Goal: Task Accomplishment & Management: Manage account settings

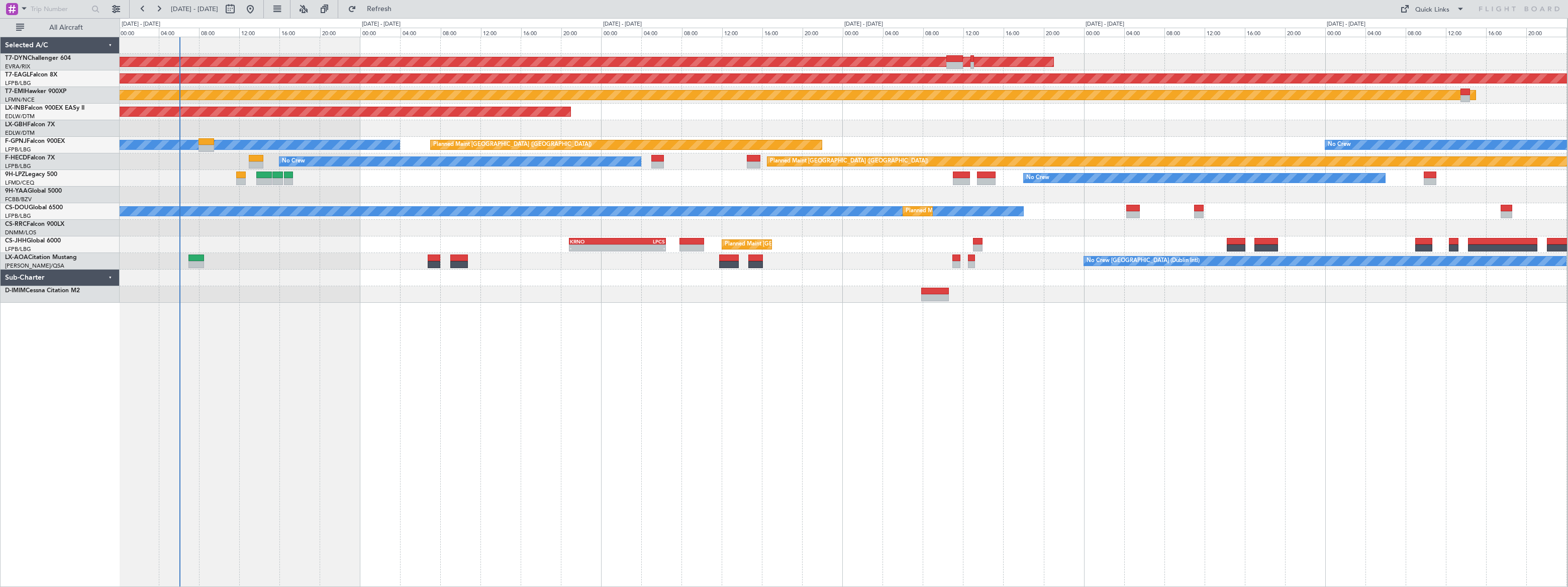
click at [226, 237] on div "AOG Maint Riga (Riga Intl) Grounded New York (Teterboro) Planned Maint Zurich U…" at bounding box center [844, 170] width 1447 height 265
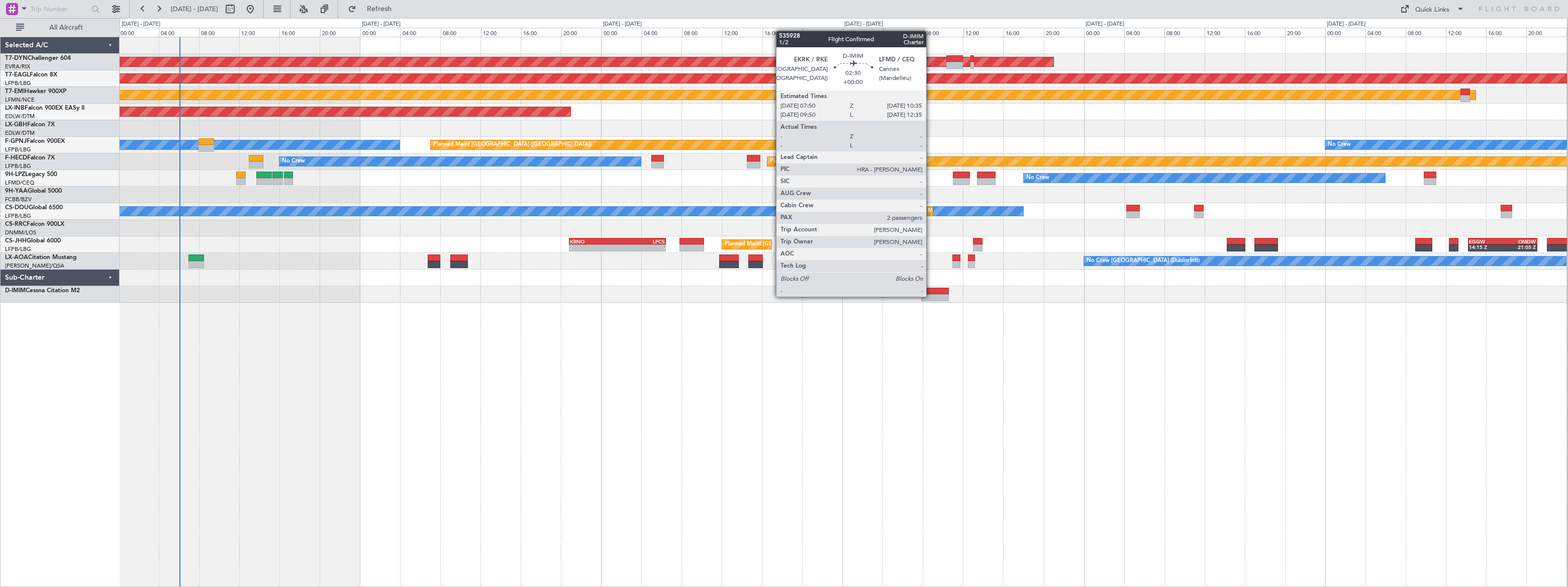
click at [931, 295] on div at bounding box center [935, 298] width 28 height 7
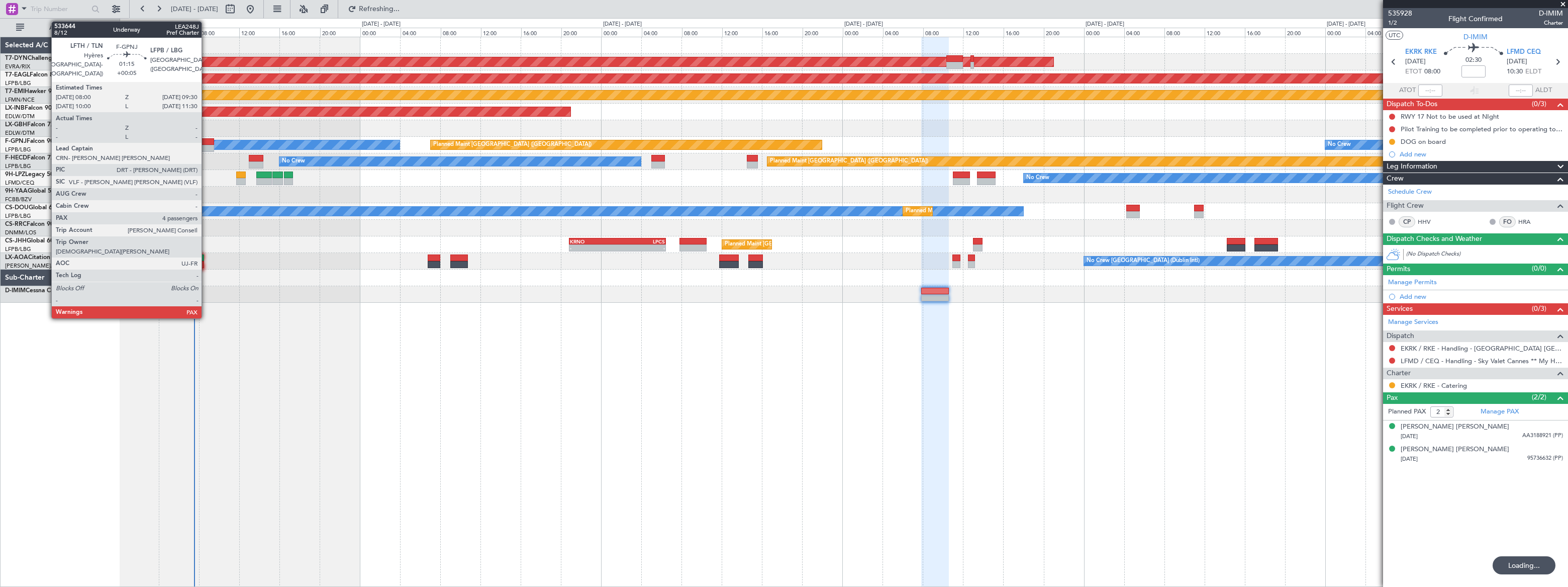
click at [206, 144] on div at bounding box center [206, 142] width 16 height 7
type input "+00:05"
type input "4"
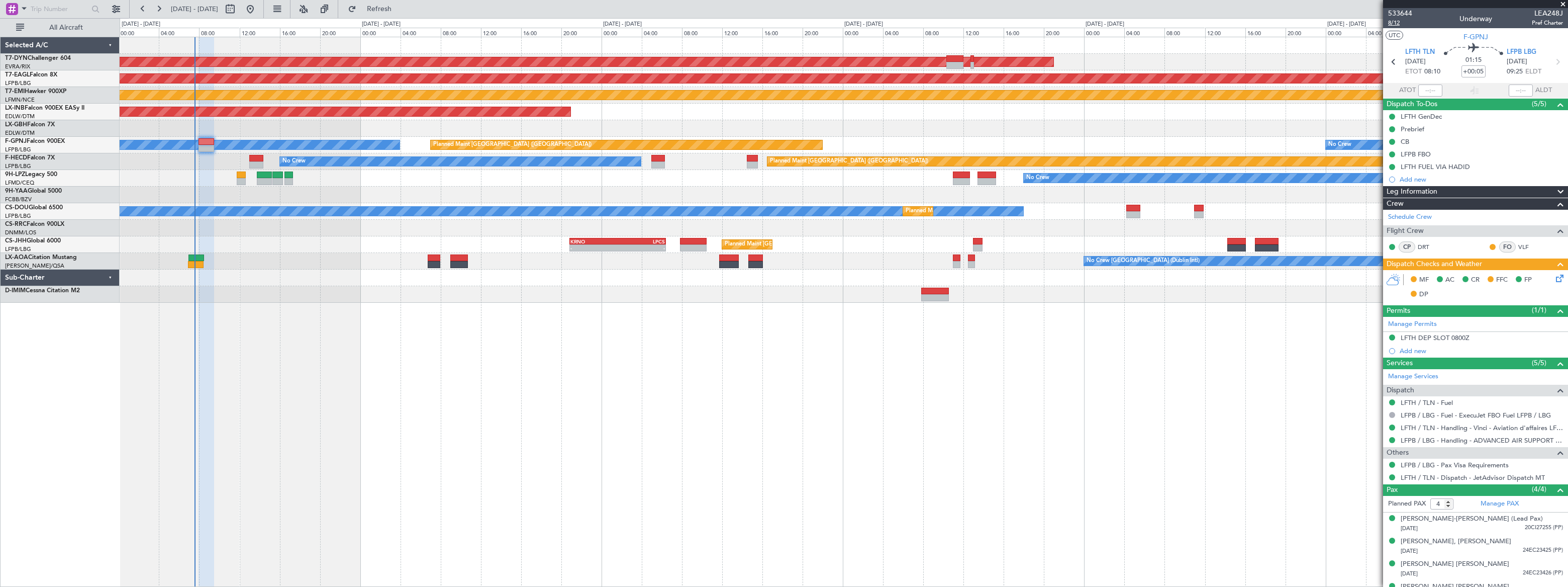
click at [1149, 25] on span "8/12" at bounding box center [1400, 23] width 24 height 9
click at [1149, 12] on span "533644" at bounding box center [1400, 13] width 24 height 10
click at [1149, 23] on span "8/12" at bounding box center [1400, 23] width 24 height 9
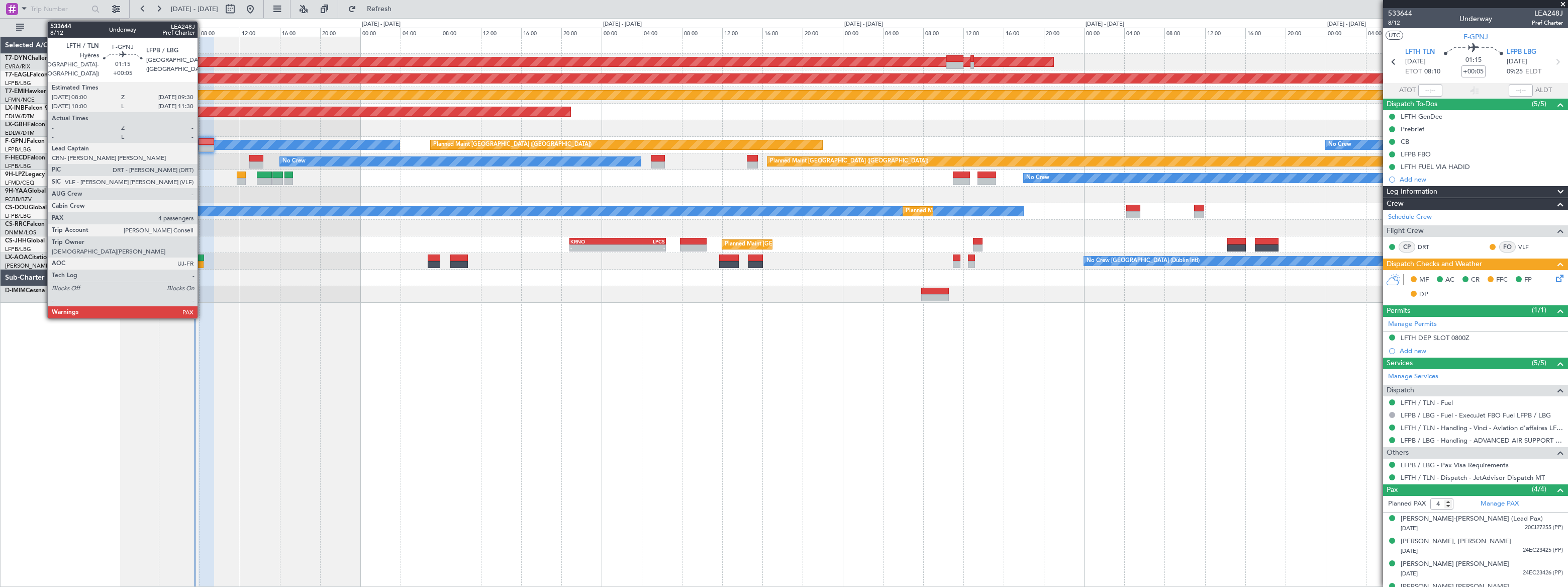
click at [204, 142] on div at bounding box center [206, 142] width 16 height 7
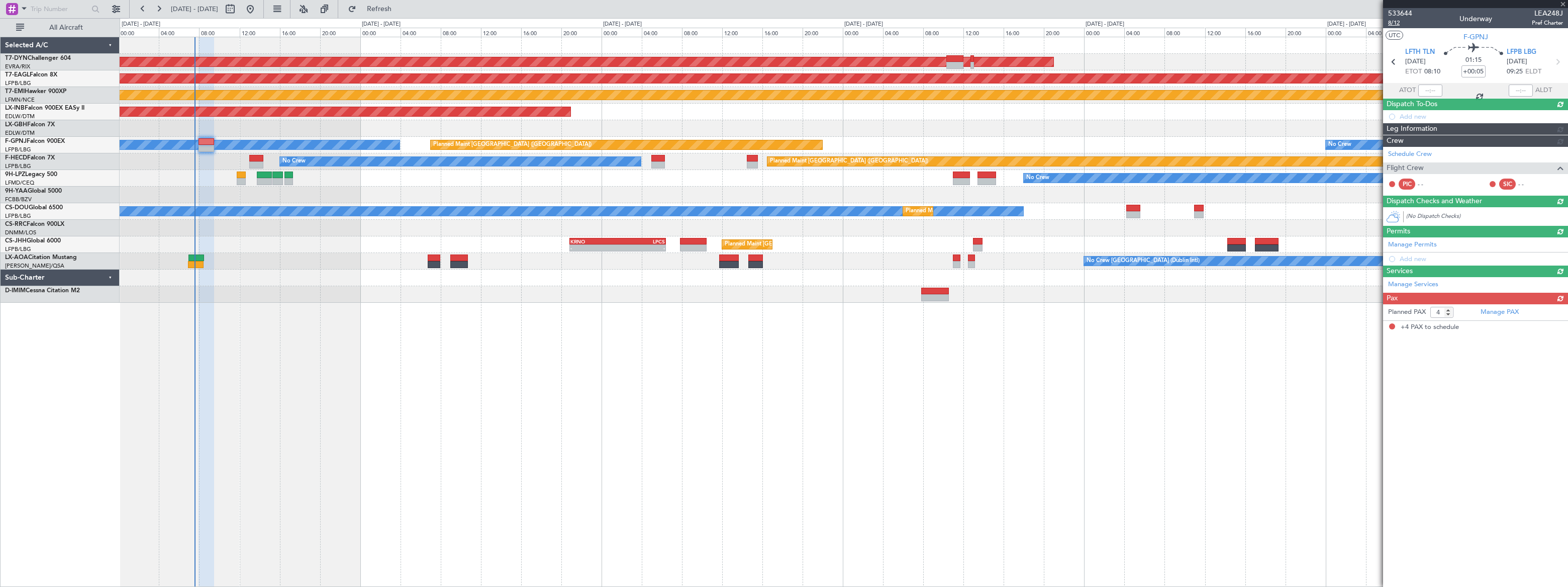
click at [1149, 22] on span "8/12" at bounding box center [1400, 23] width 24 height 9
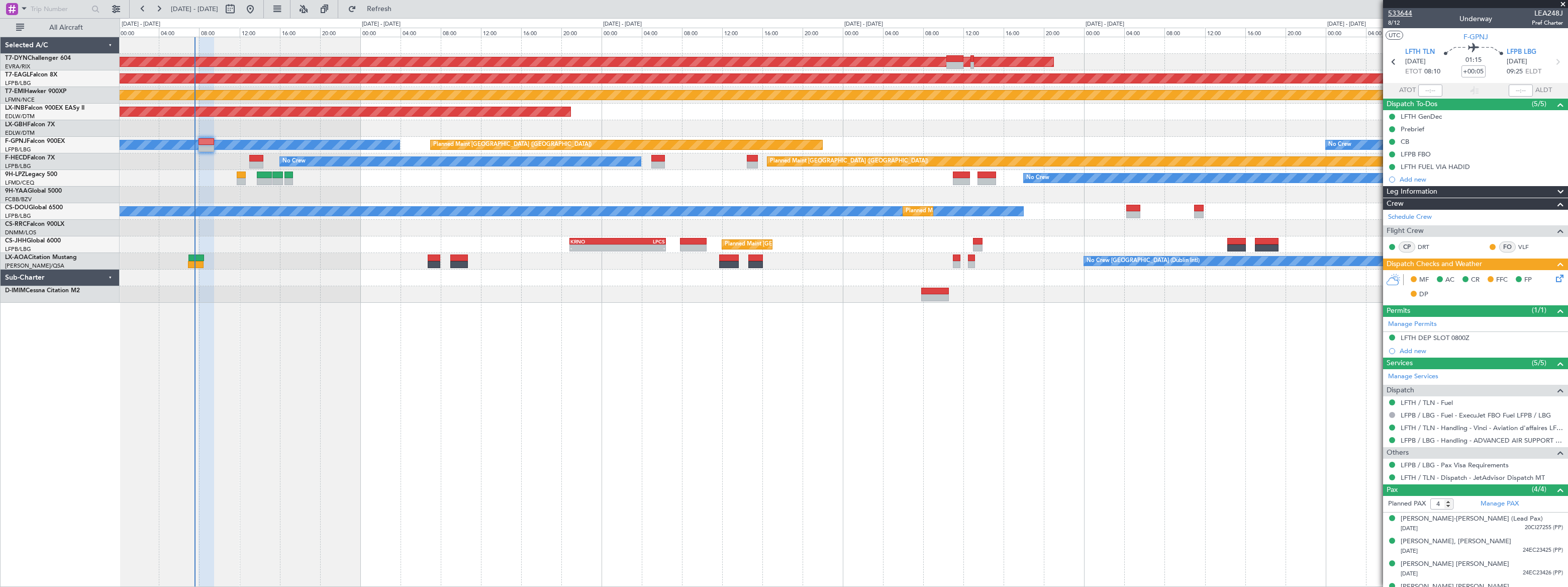
click at [1149, 8] on span "533644" at bounding box center [1400, 13] width 24 height 10
click at [1149, 12] on span "533644" at bounding box center [1400, 13] width 24 height 10
click at [1149, 276] on icon at bounding box center [1558, 276] width 8 height 8
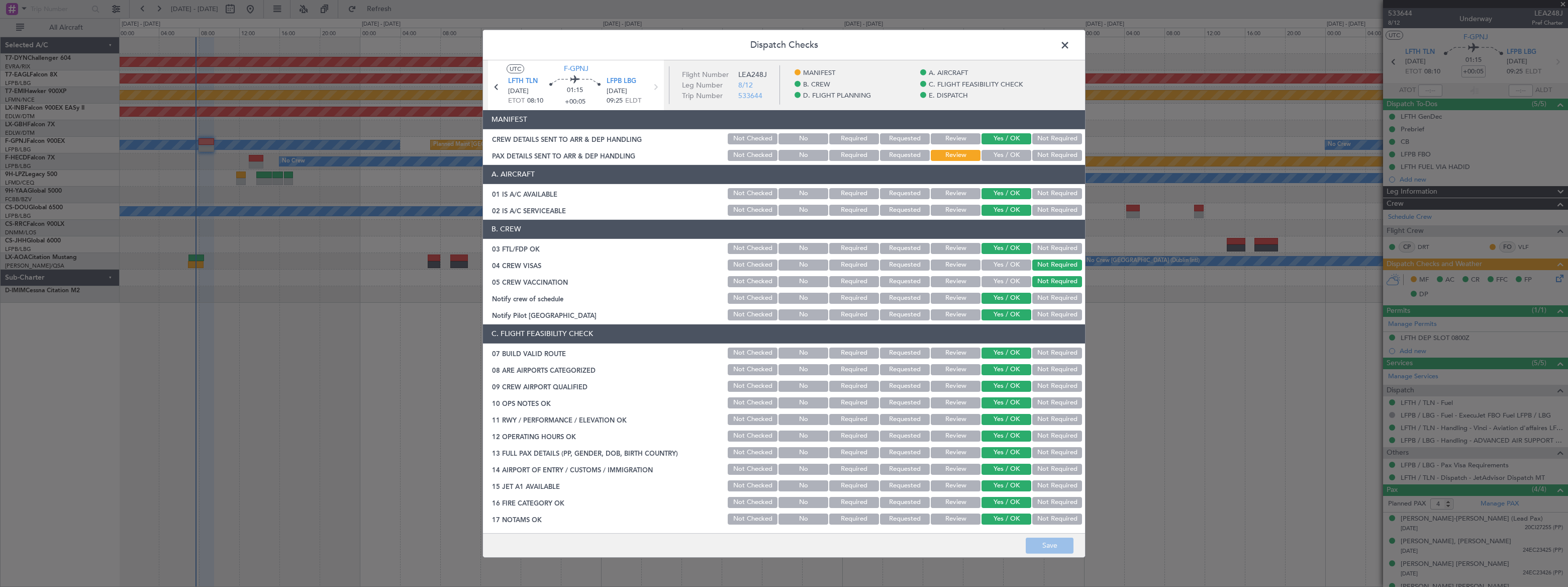
click at [1002, 150] on button "Yes / OK" at bounding box center [1006, 155] width 50 height 11
click at [1054, 430] on button "Save" at bounding box center [1049, 546] width 47 height 16
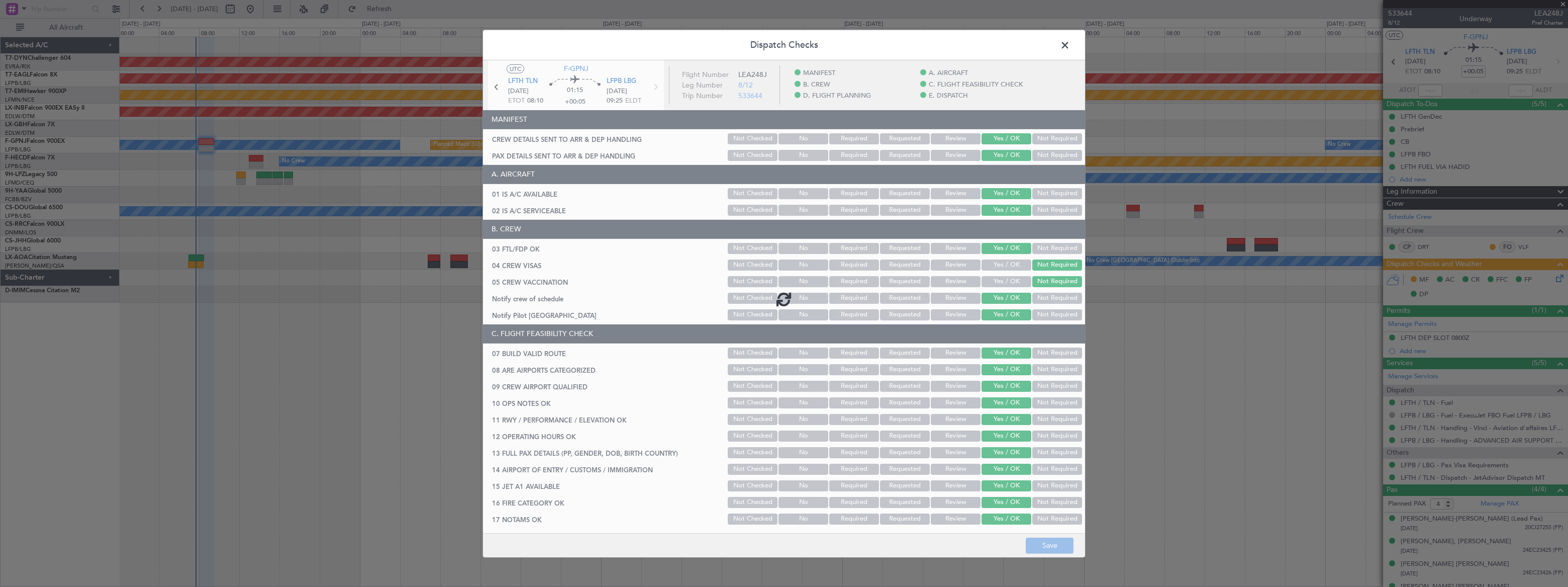
click at [1070, 43] on span at bounding box center [1070, 47] width 0 height 20
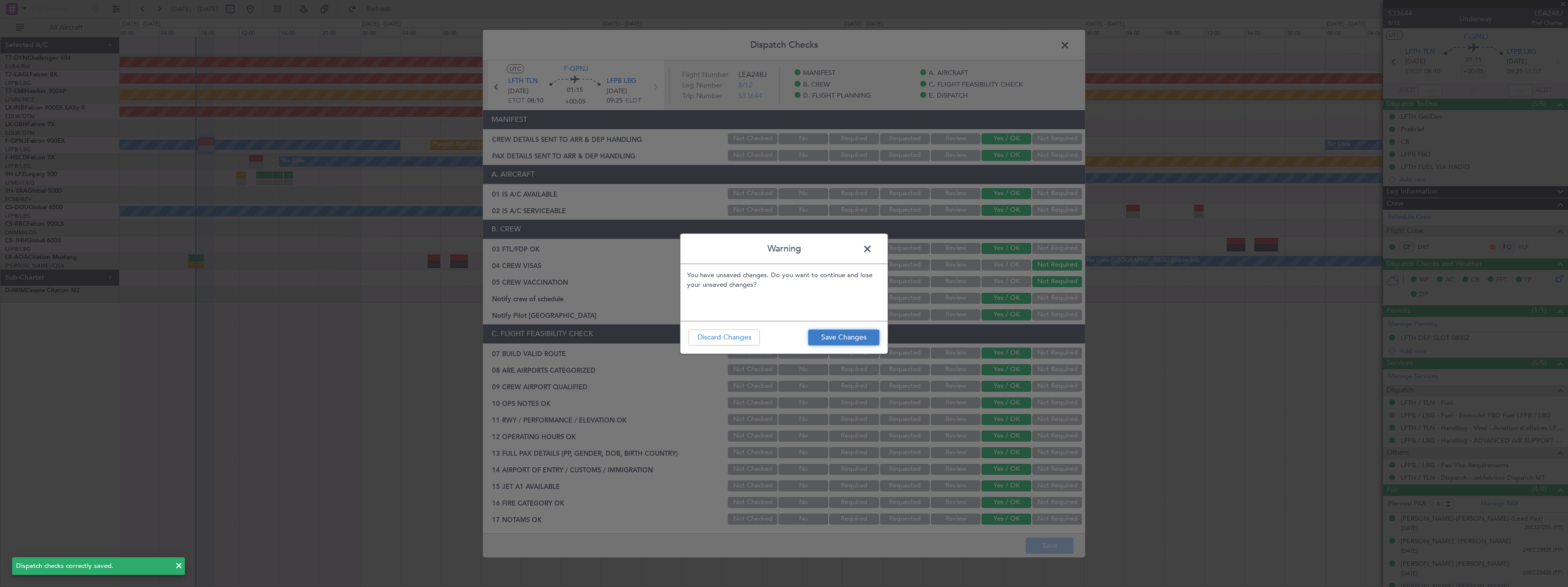
click at [856, 332] on button "Save Changes" at bounding box center [844, 337] width 71 height 16
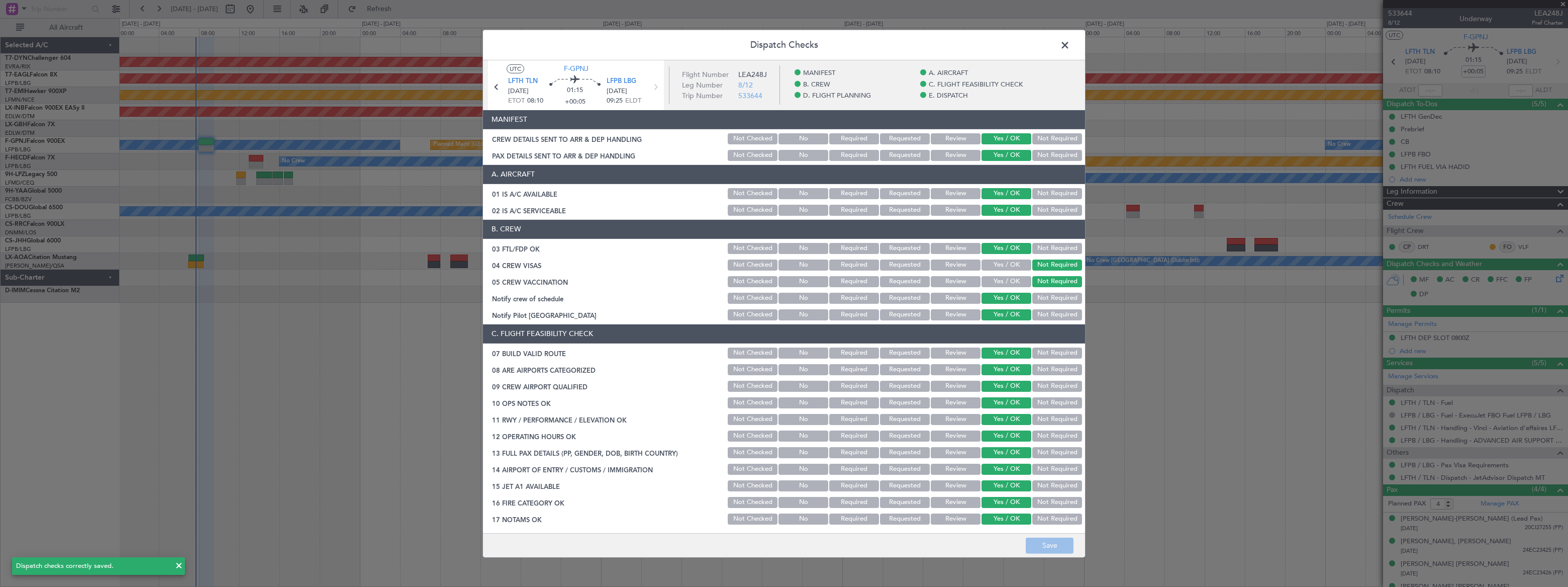
click at [1070, 40] on span at bounding box center [1070, 47] width 0 height 20
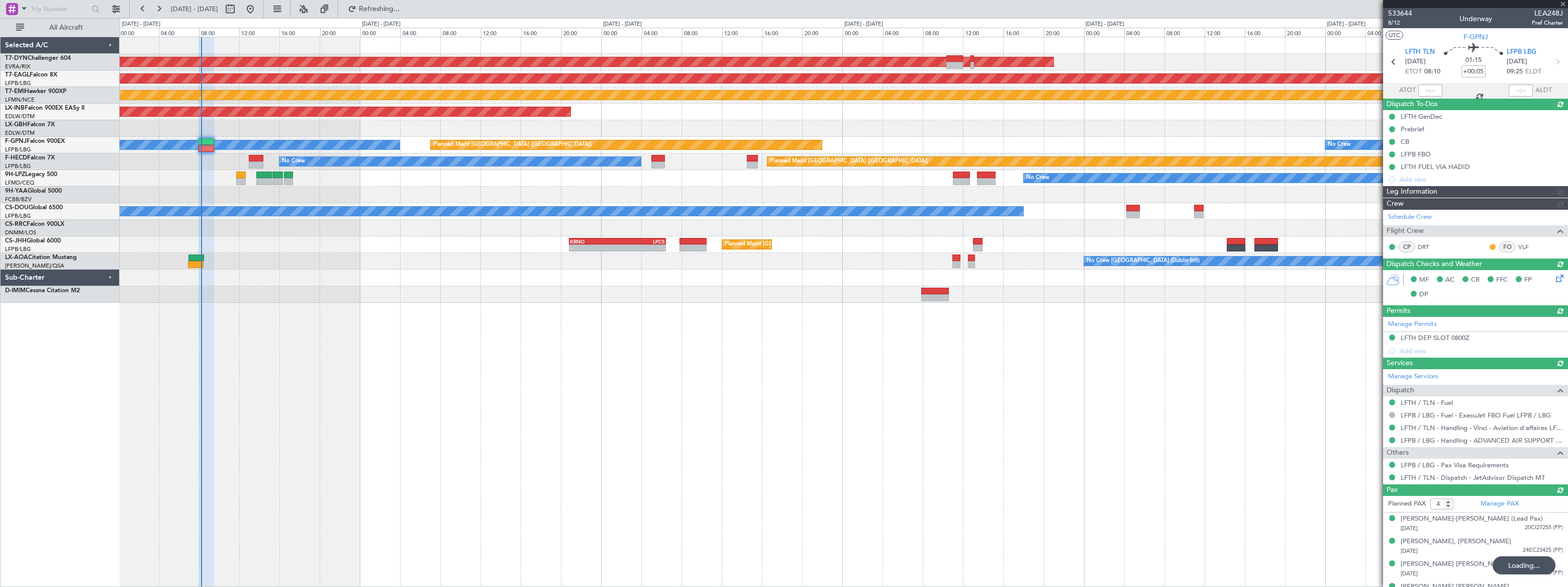
type input "08:09"
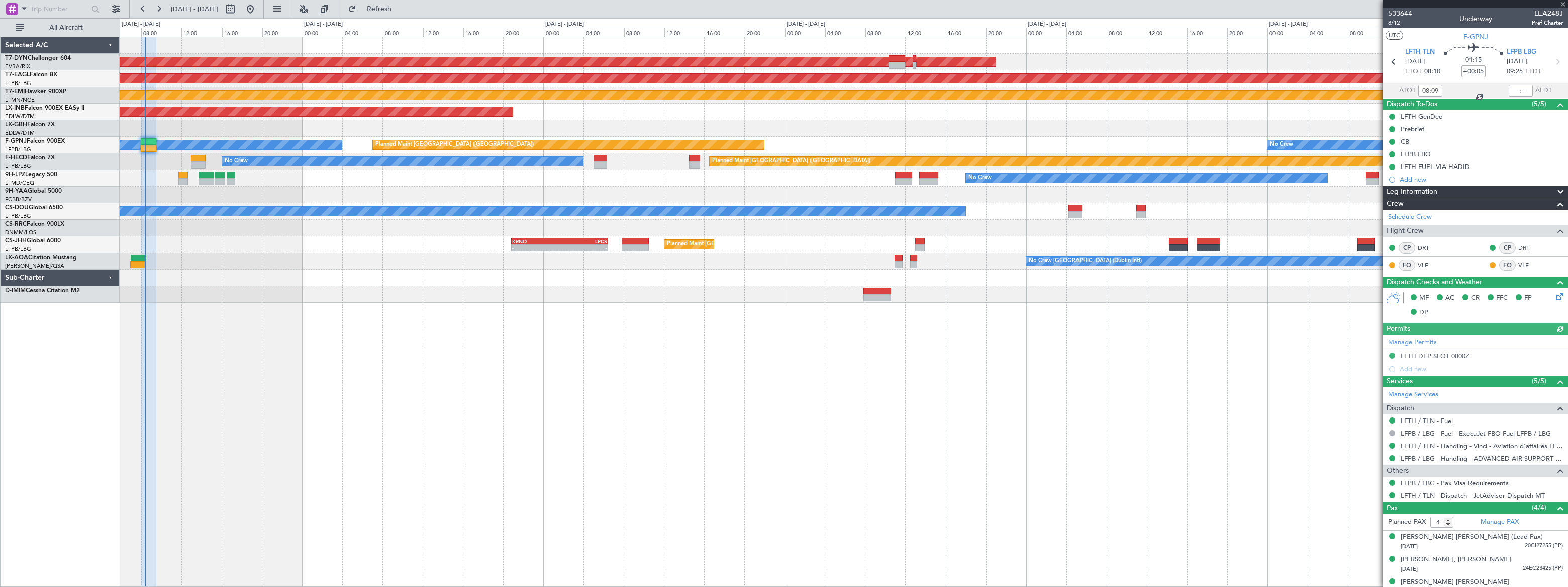
click at [275, 186] on div at bounding box center [844, 194] width 1447 height 16
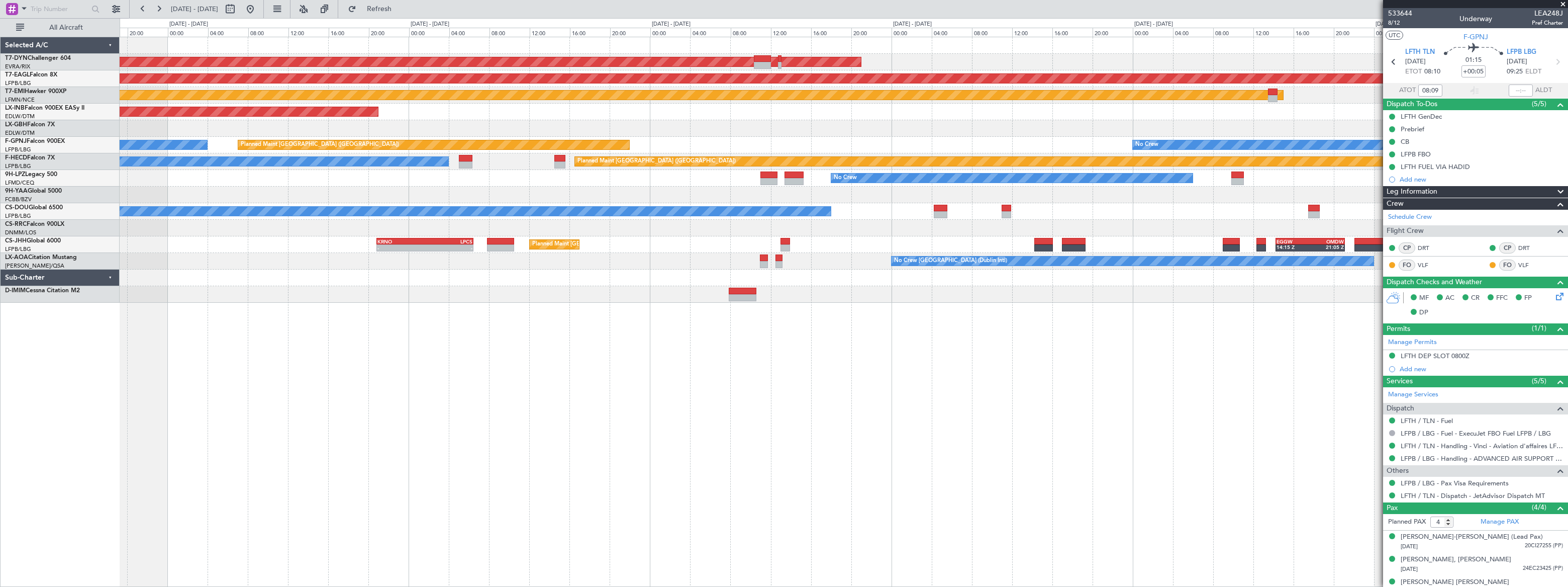
click at [774, 62] on div "AOG Maint Riga (Riga Intl)" at bounding box center [844, 62] width 1447 height 16
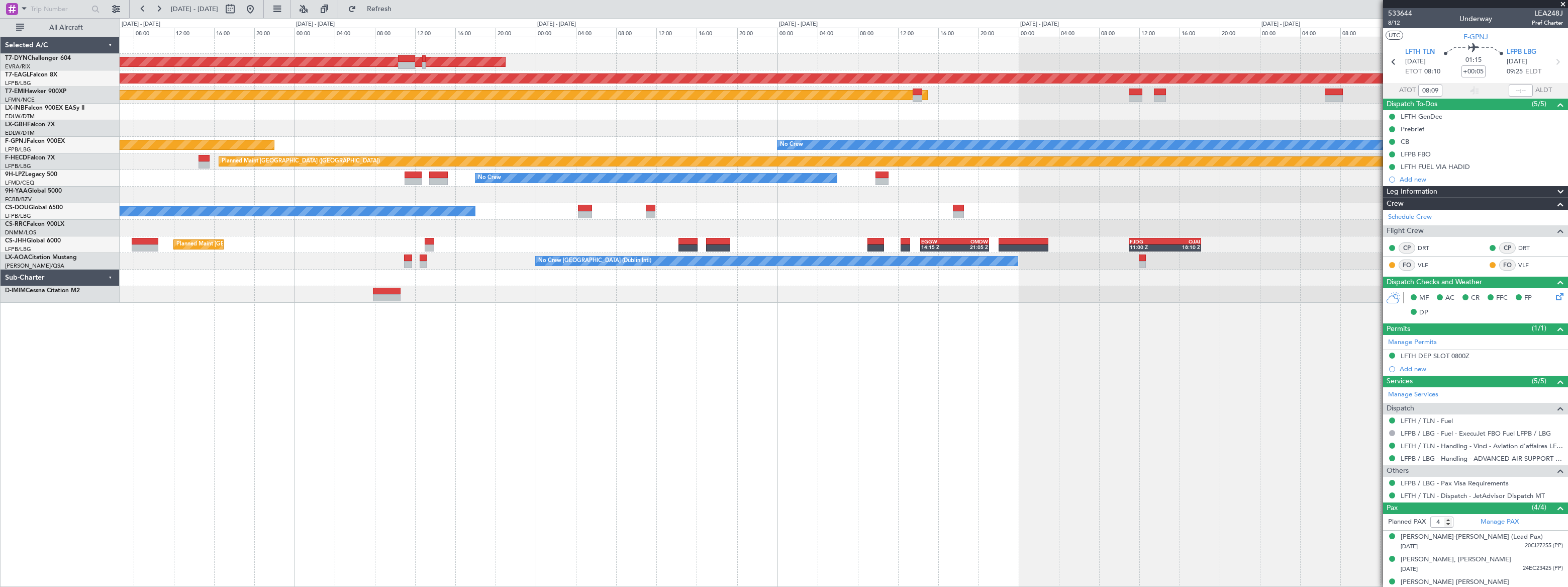
click at [793, 59] on div "AOG Maint Riga (Riga Intl)" at bounding box center [844, 62] width 1448 height 16
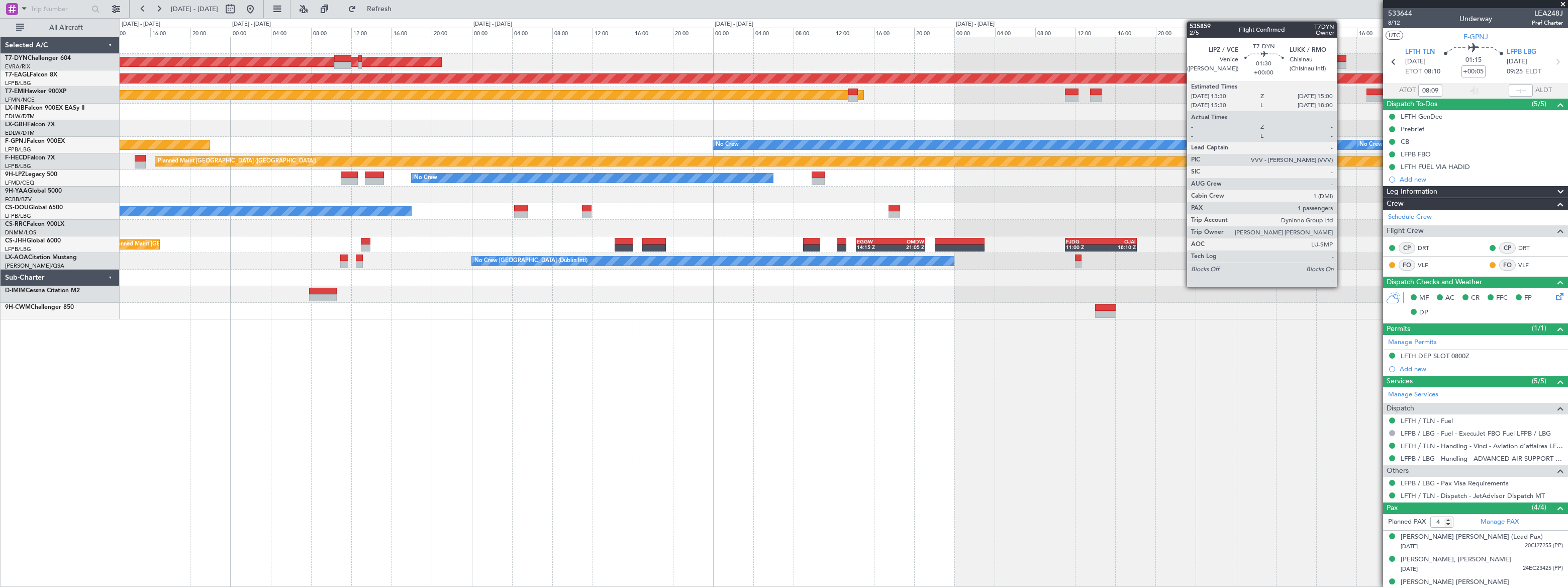
click at [1149, 55] on div at bounding box center [1339, 59] width 16 height 7
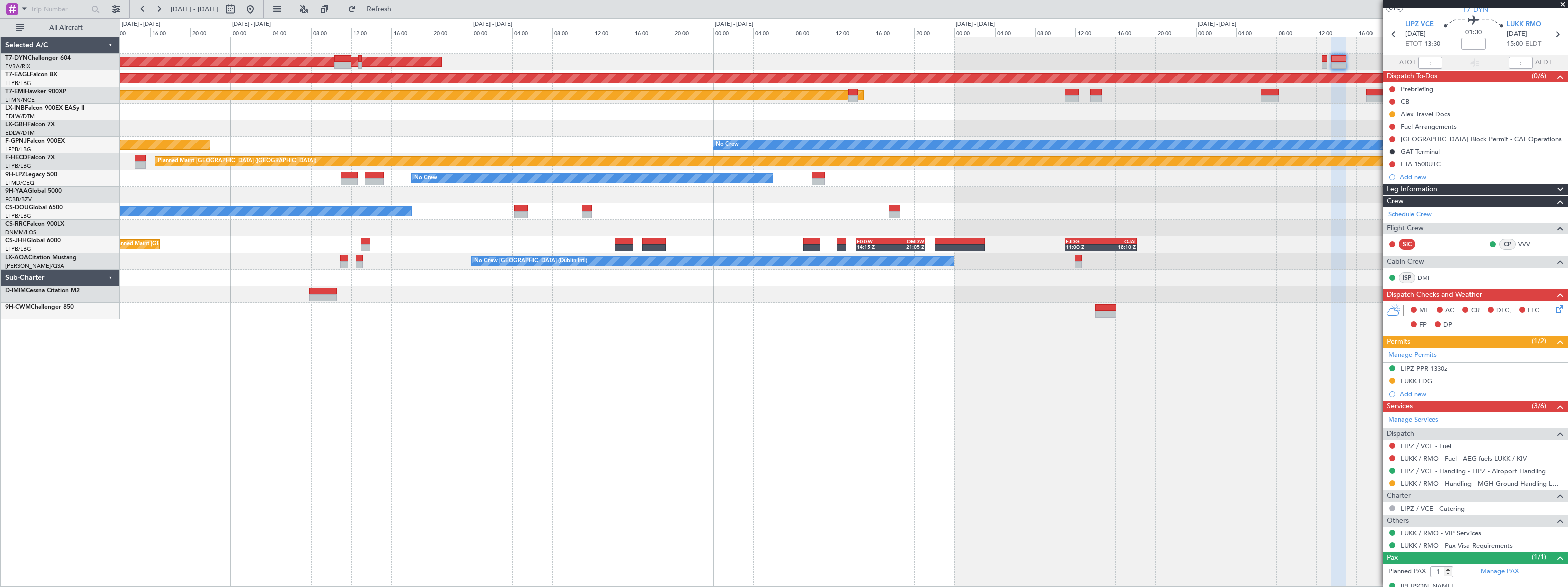
scroll to position [42, 0]
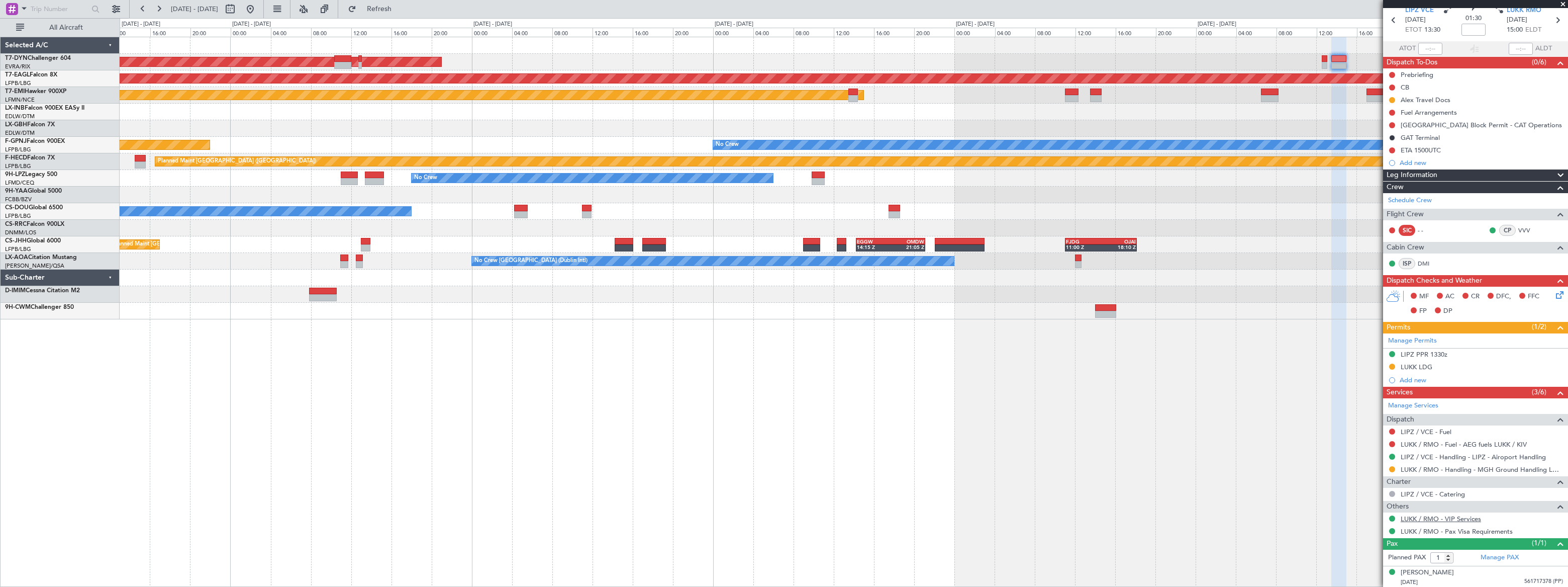
click at [1149, 430] on link "LUKK / RMO - VIP Services" at bounding box center [1441, 519] width 80 height 9
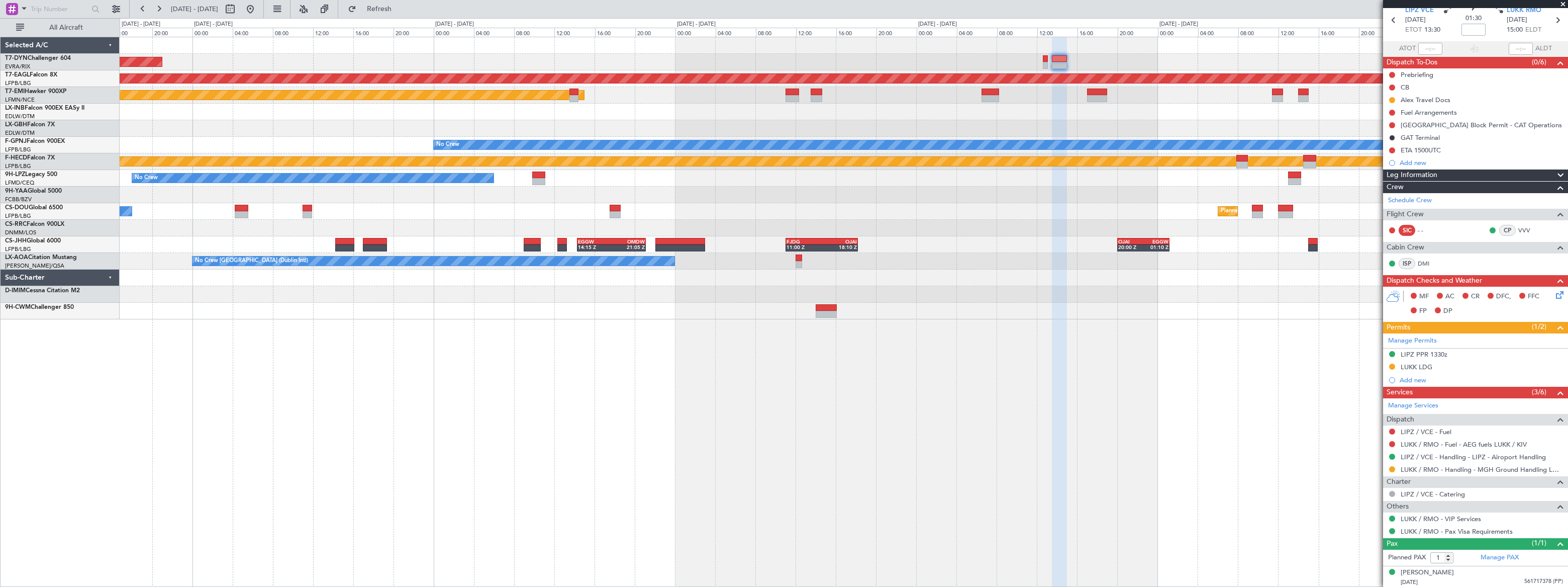
click at [632, 51] on div "AOG Maint Riga (Riga Intl) Grounded New York (Teterboro) Planned Maint Zurich N…" at bounding box center [844, 178] width 1447 height 282
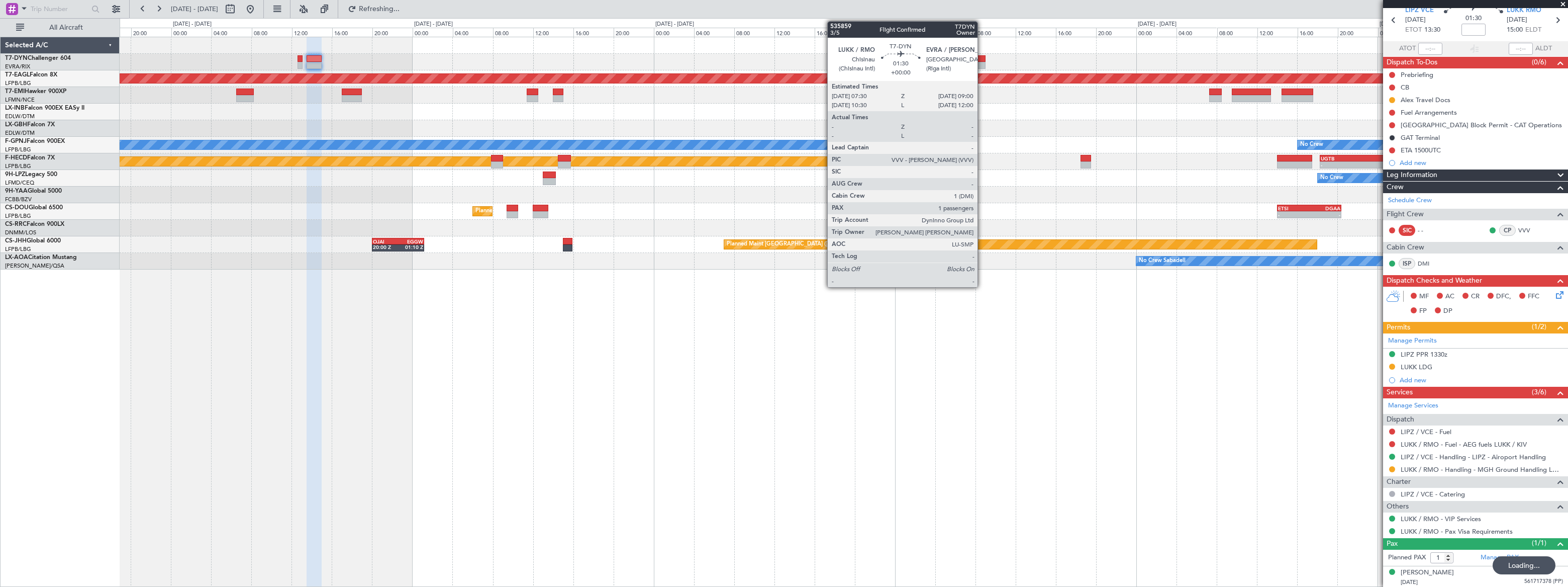
click at [982, 59] on div at bounding box center [978, 59] width 16 height 7
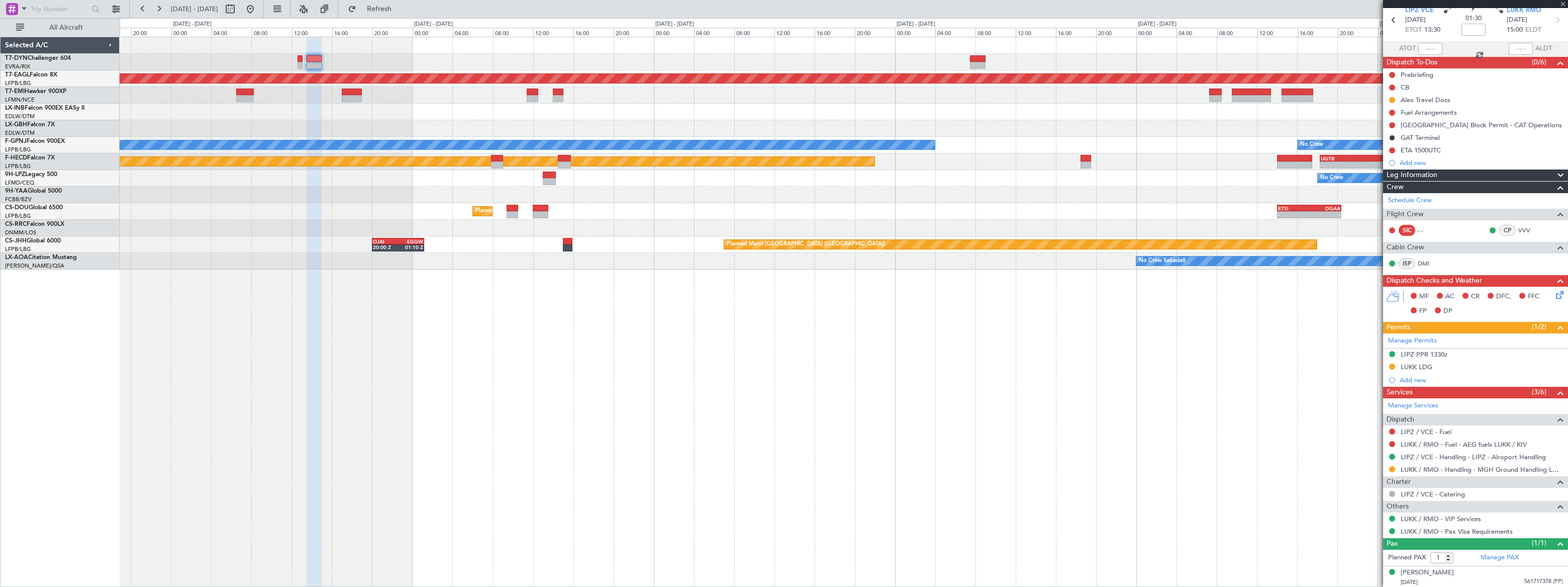
click at [982, 59] on div at bounding box center [978, 59] width 16 height 7
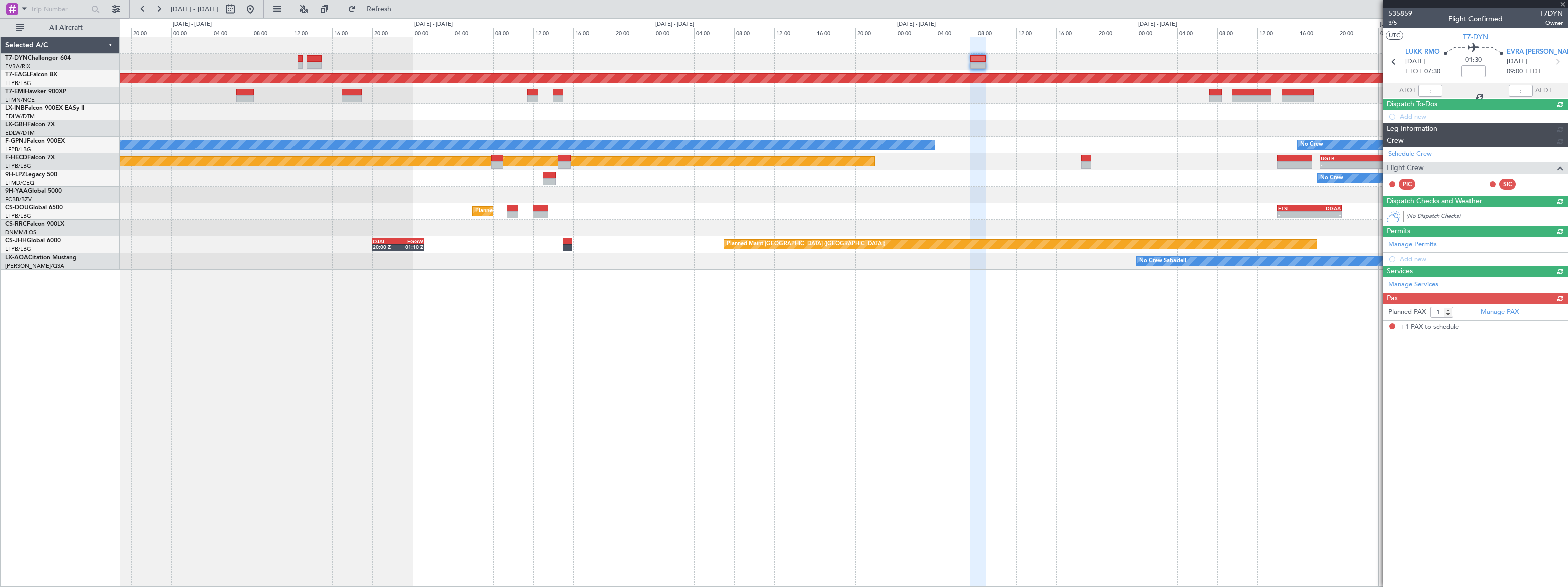
scroll to position [0, 0]
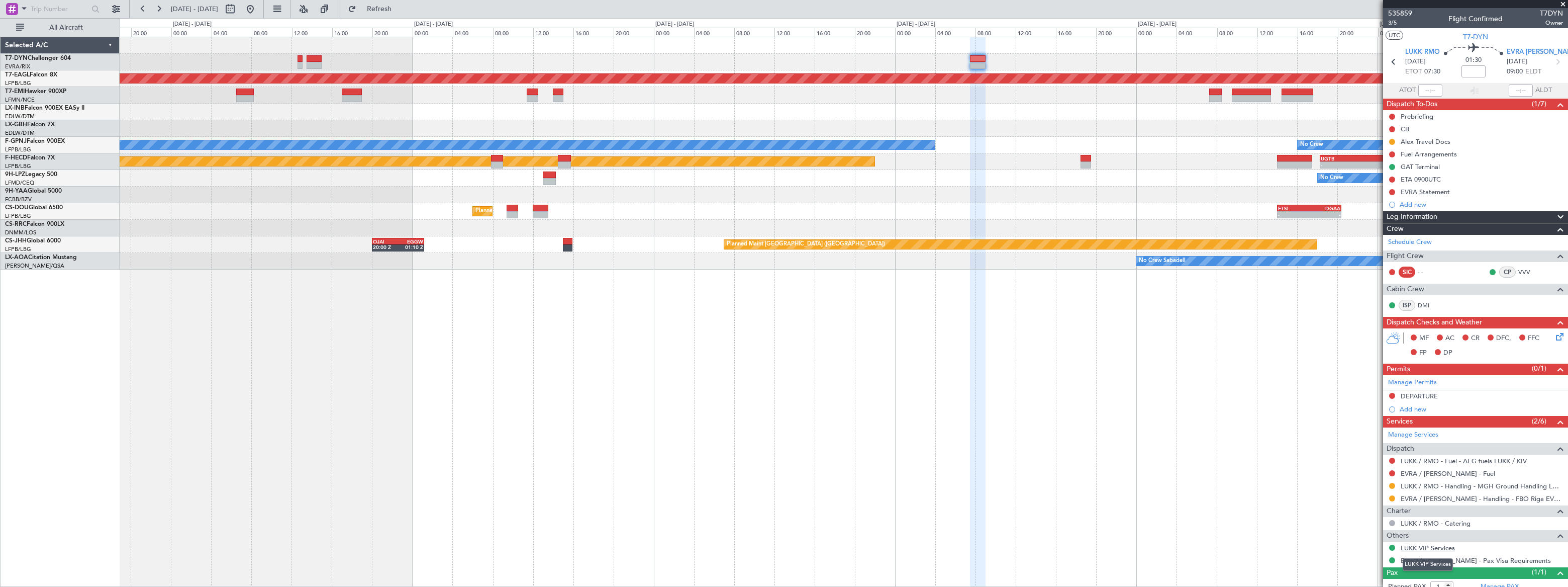
click at [1149, 430] on link "LUKK VIP Services" at bounding box center [1427, 548] width 54 height 9
click at [1149, 141] on div "Alex Travel Docs" at bounding box center [1475, 141] width 185 height 13
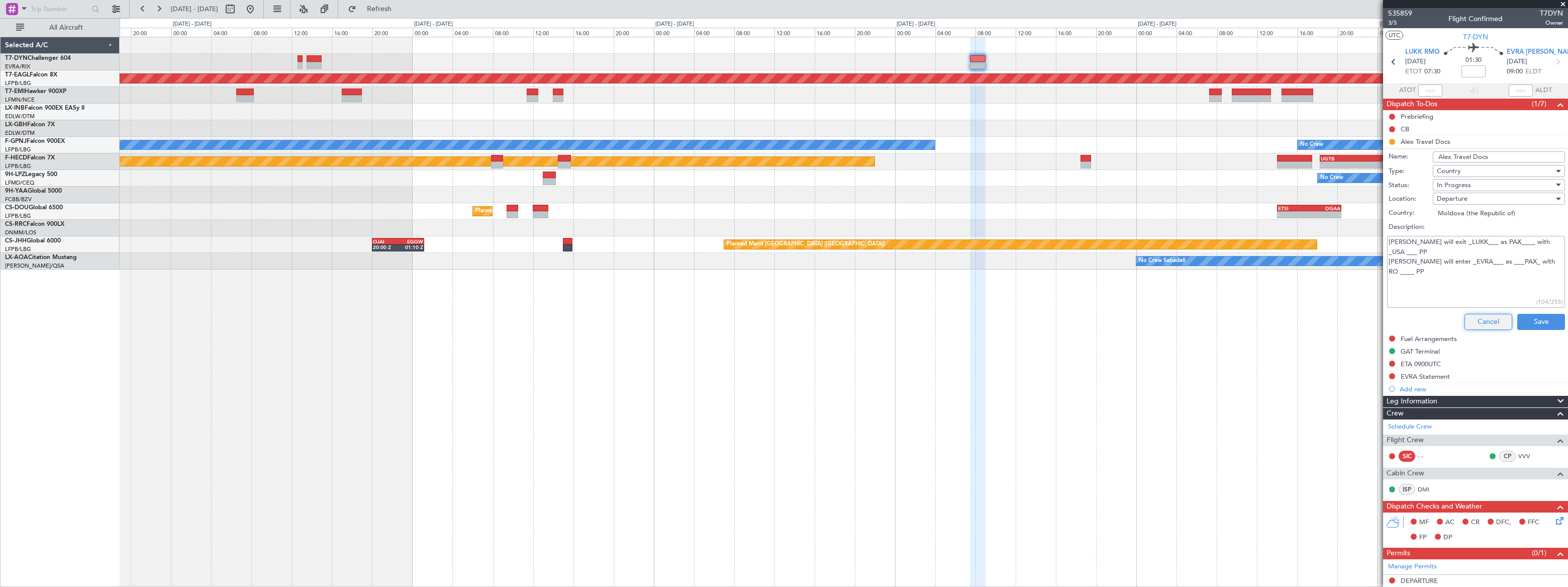
click at [1149, 327] on button "Cancel" at bounding box center [1488, 322] width 47 height 16
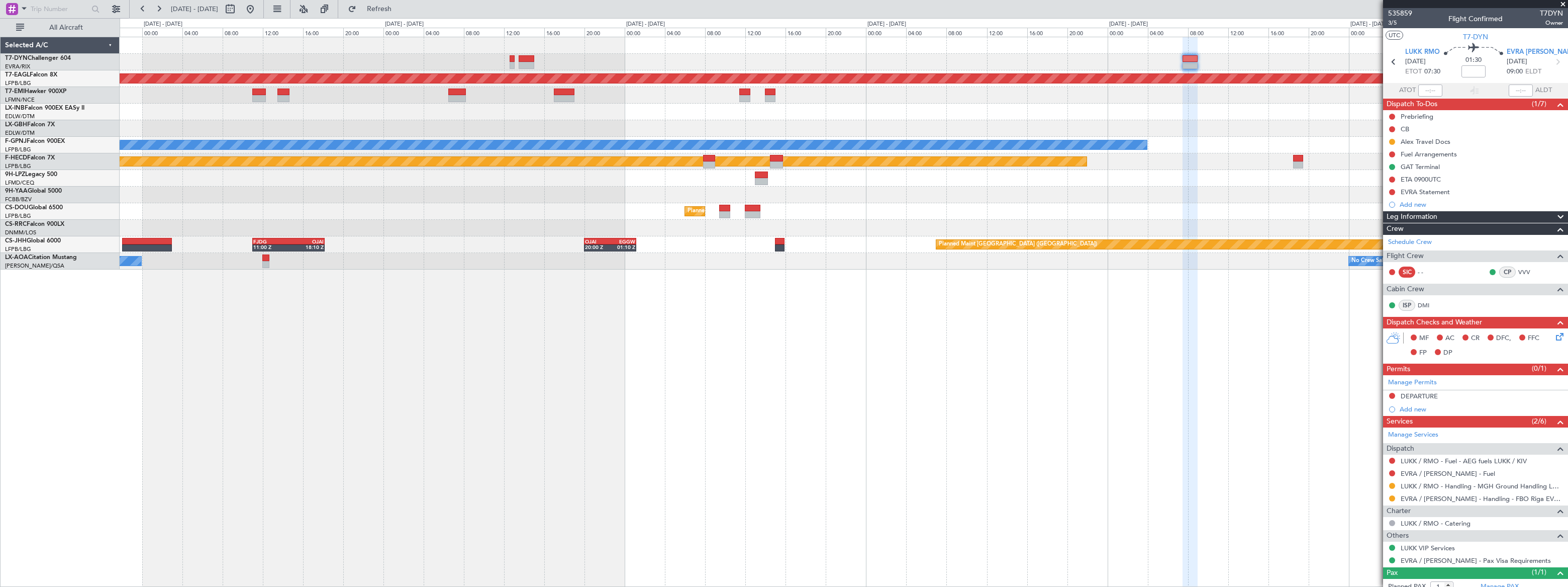
click at [886, 56] on div at bounding box center [844, 62] width 1448 height 16
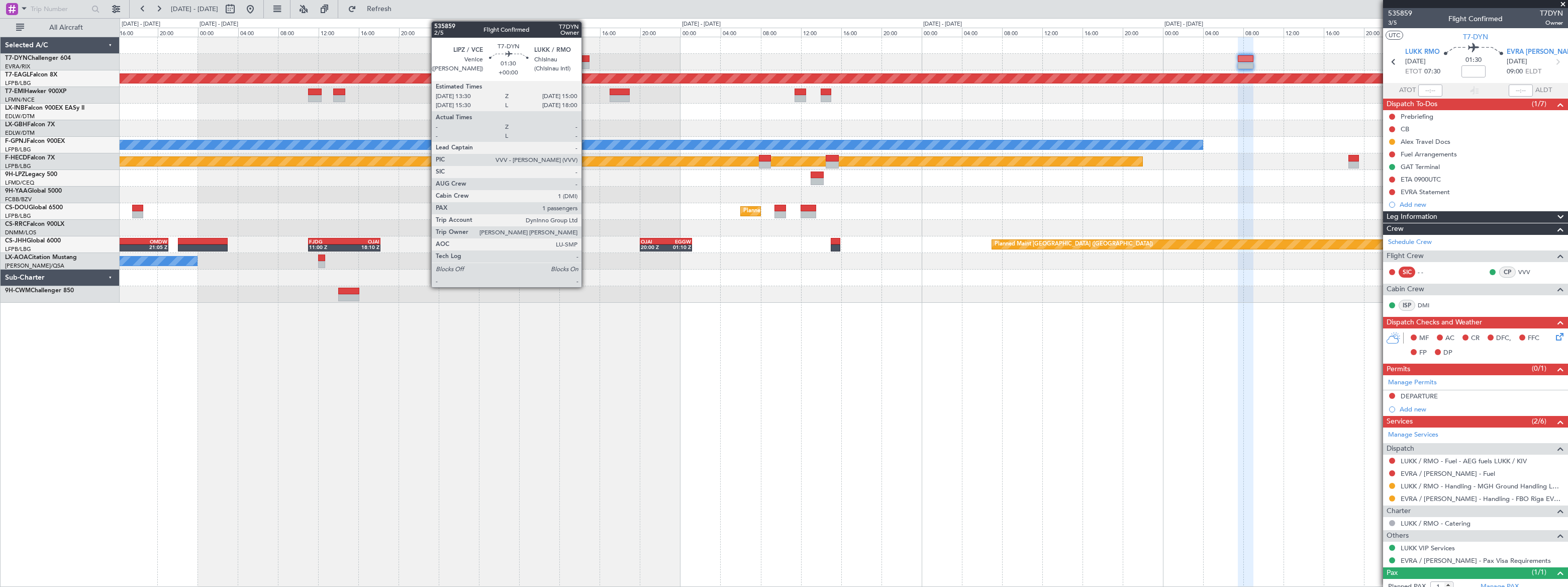
click at [586, 58] on div at bounding box center [583, 59] width 16 height 7
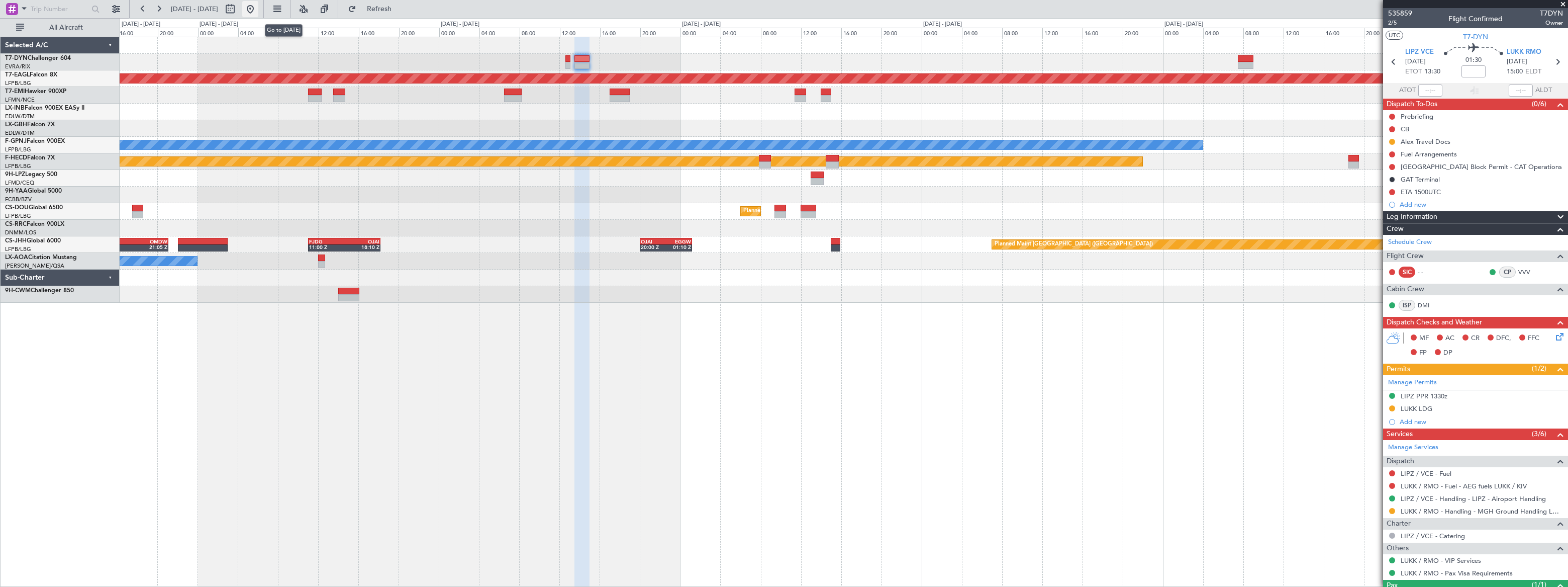
click at [258, 10] on button at bounding box center [250, 9] width 16 height 16
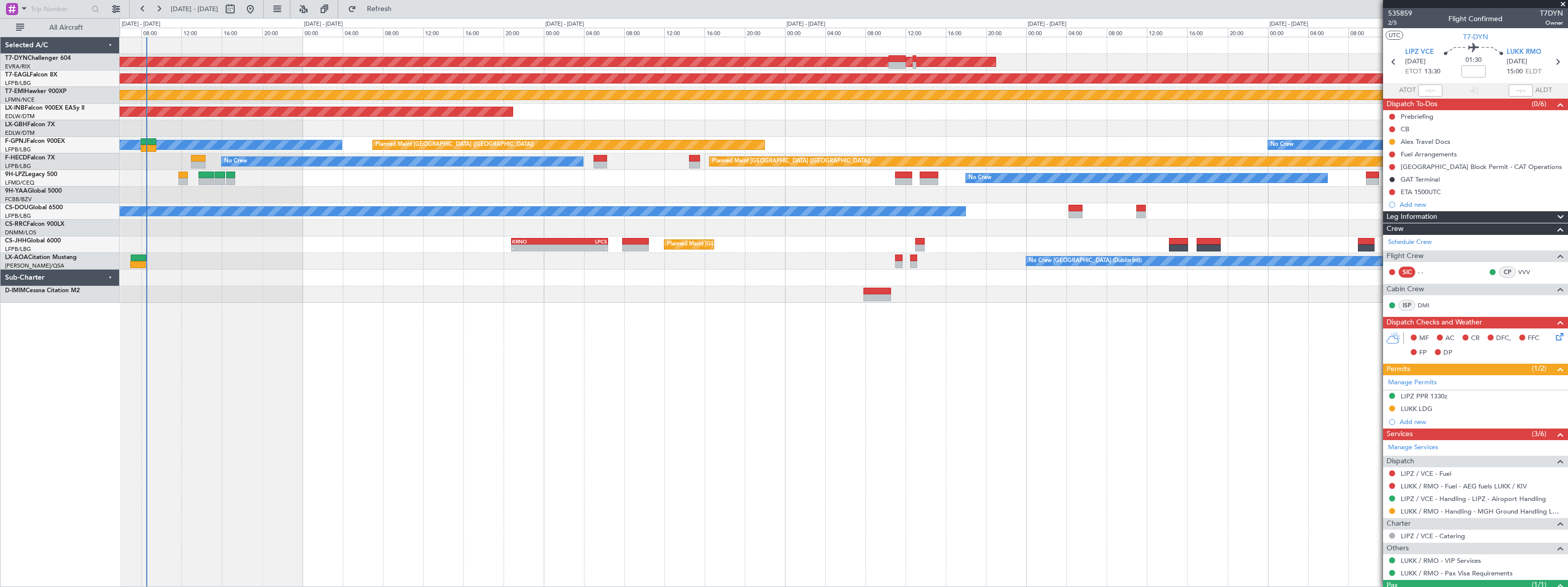
click at [249, 194] on div "AOG Maint Riga (Riga Intl) Grounded New York (Teterboro) Planned Maint Zurich U…" at bounding box center [844, 170] width 1448 height 265
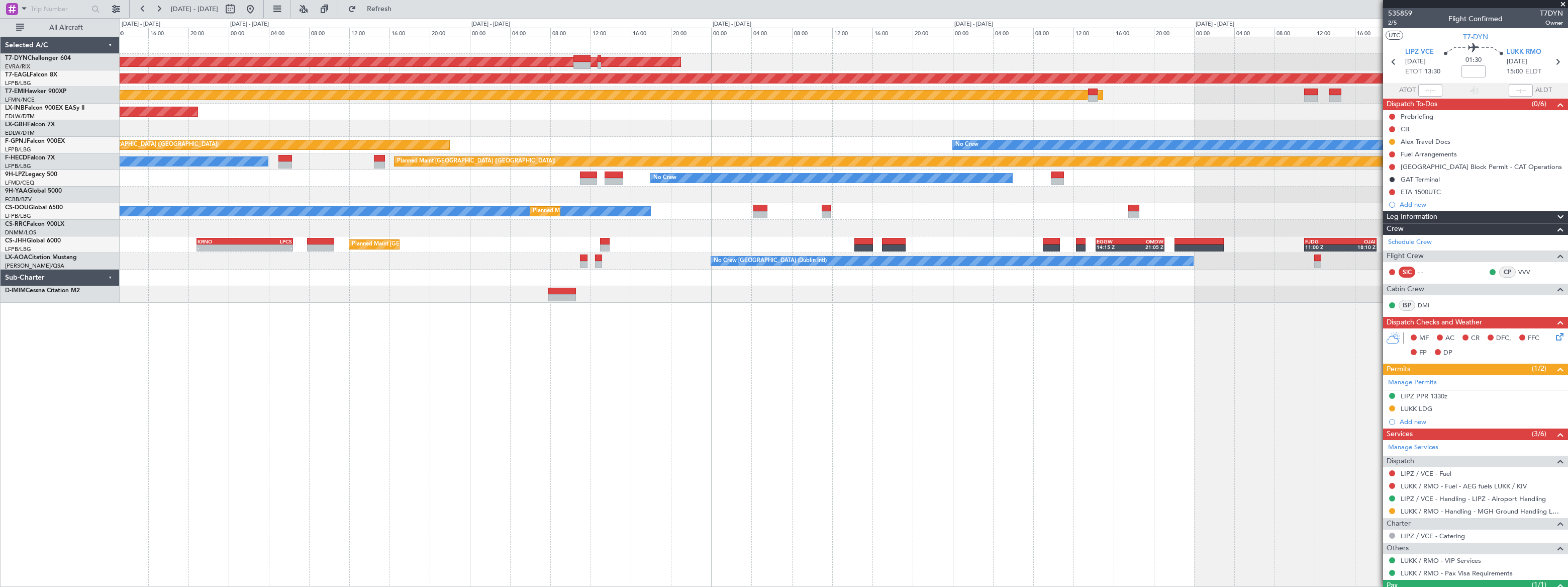
click at [713, 294] on div at bounding box center [844, 294] width 1448 height 16
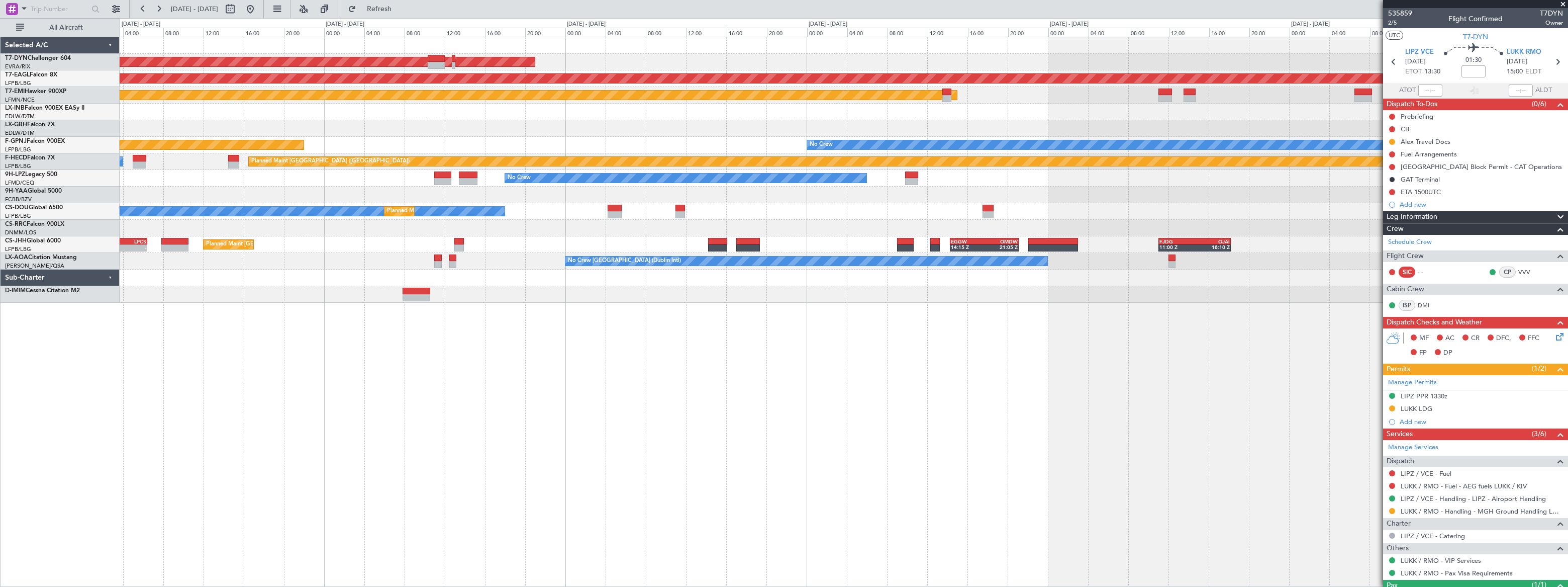
click at [941, 294] on div "AOG Maint Riga (Riga Intl) Grounded New York (Teterboro) Planned Maint Zurich U…" at bounding box center [844, 311] width 1448 height 550
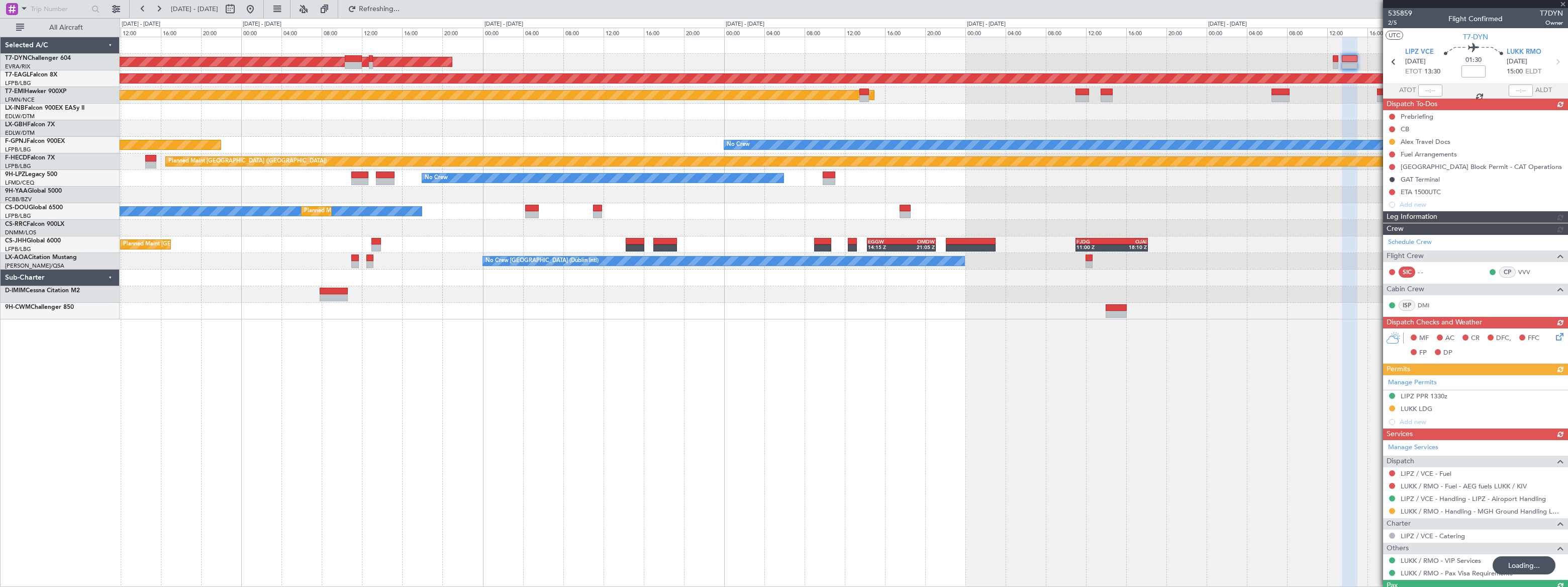
click at [1001, 295] on div "AOG Maint Riga (Riga Intl) Grounded New York (Teterboro) Planned Maint Zurich U…" at bounding box center [844, 178] width 1448 height 282
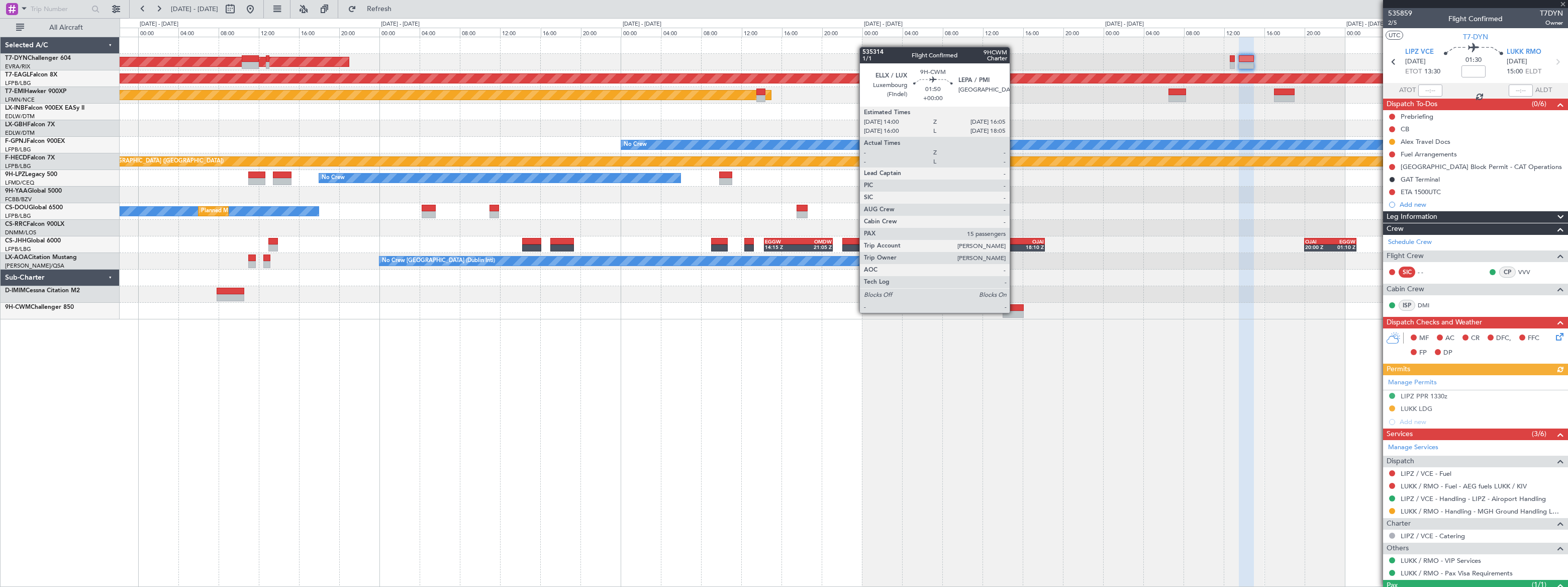
click at [1014, 312] on div at bounding box center [1013, 314] width 21 height 7
click at [1016, 308] on div at bounding box center [1013, 308] width 21 height 7
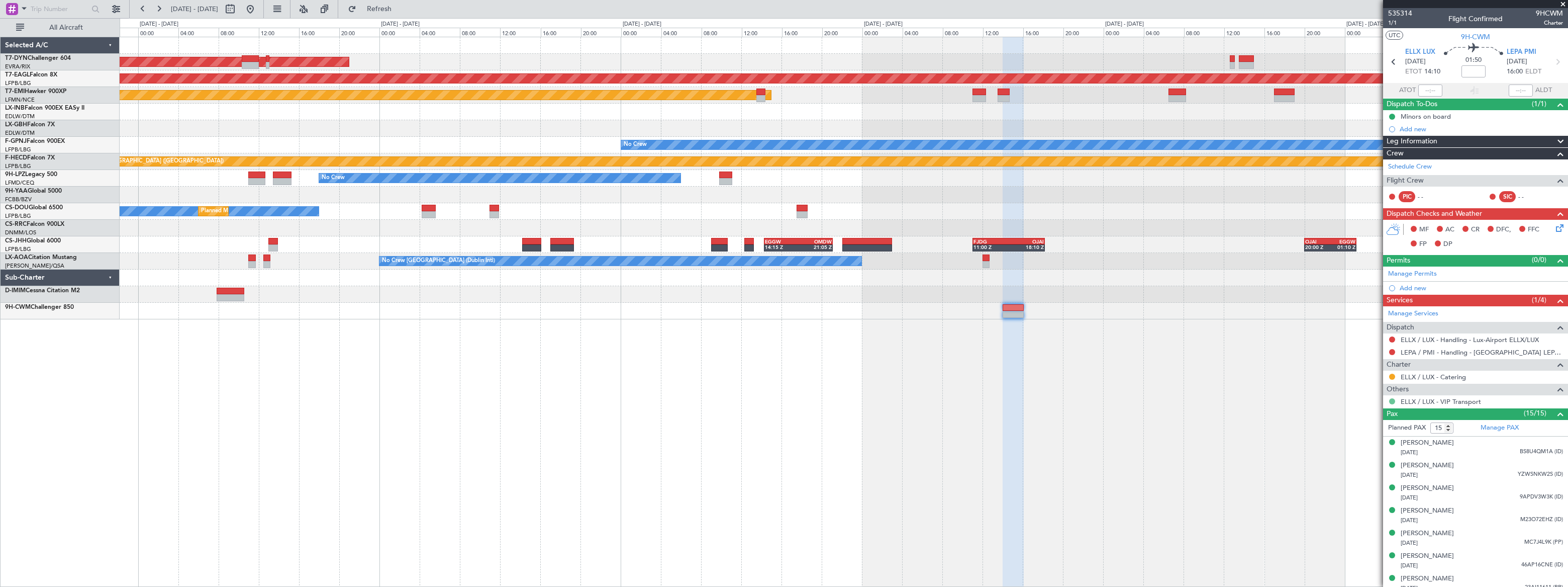
click at [1149, 399] on button at bounding box center [1392, 401] width 6 height 6
drag, startPoint x: 1349, startPoint y: 459, endPoint x: 1359, endPoint y: 454, distance: 11.2
click at [1149, 430] on span "Requested" at bounding box center [1363, 460] width 32 height 10
click at [1149, 401] on link "ELLX / LUX - VIP Transport" at bounding box center [1441, 401] width 80 height 9
click at [1149, 402] on link "ELLX / LUX - VIP Transport" at bounding box center [1441, 401] width 80 height 9
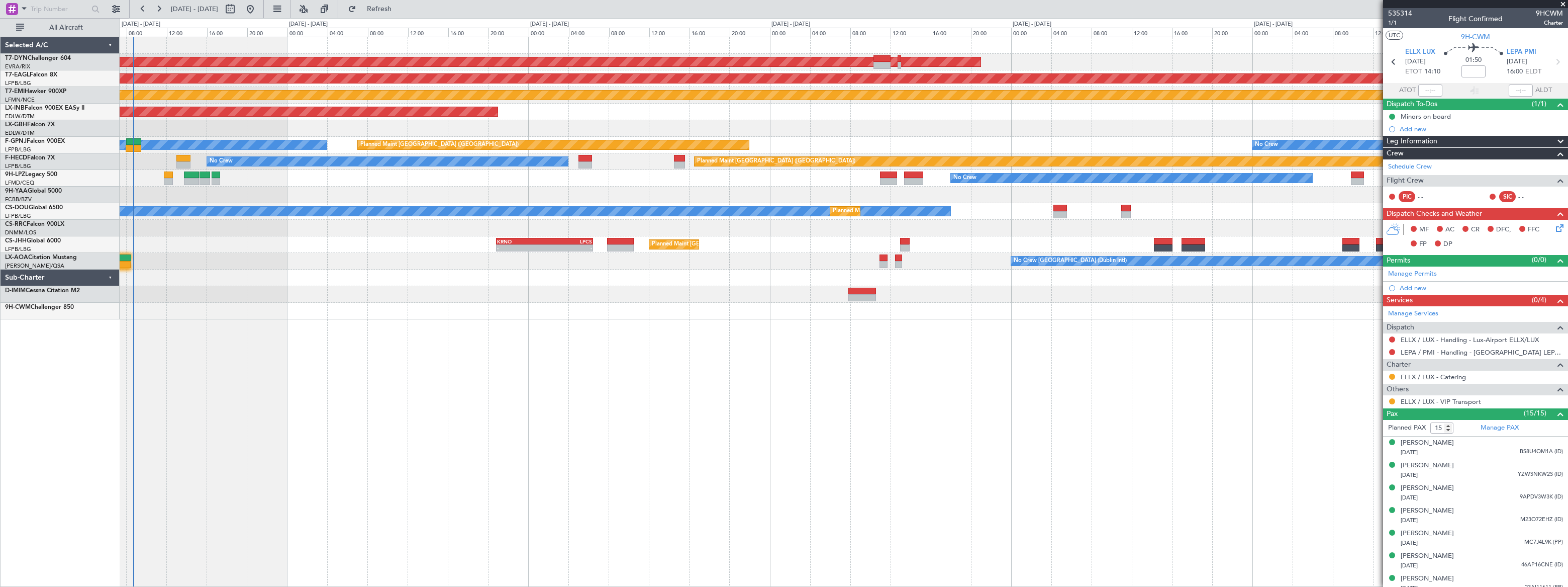
click at [1000, 188] on div "AOG Maint Riga (Riga Intl) Grounded New York (Teterboro) Planned Maint Zurich U…" at bounding box center [844, 178] width 1447 height 282
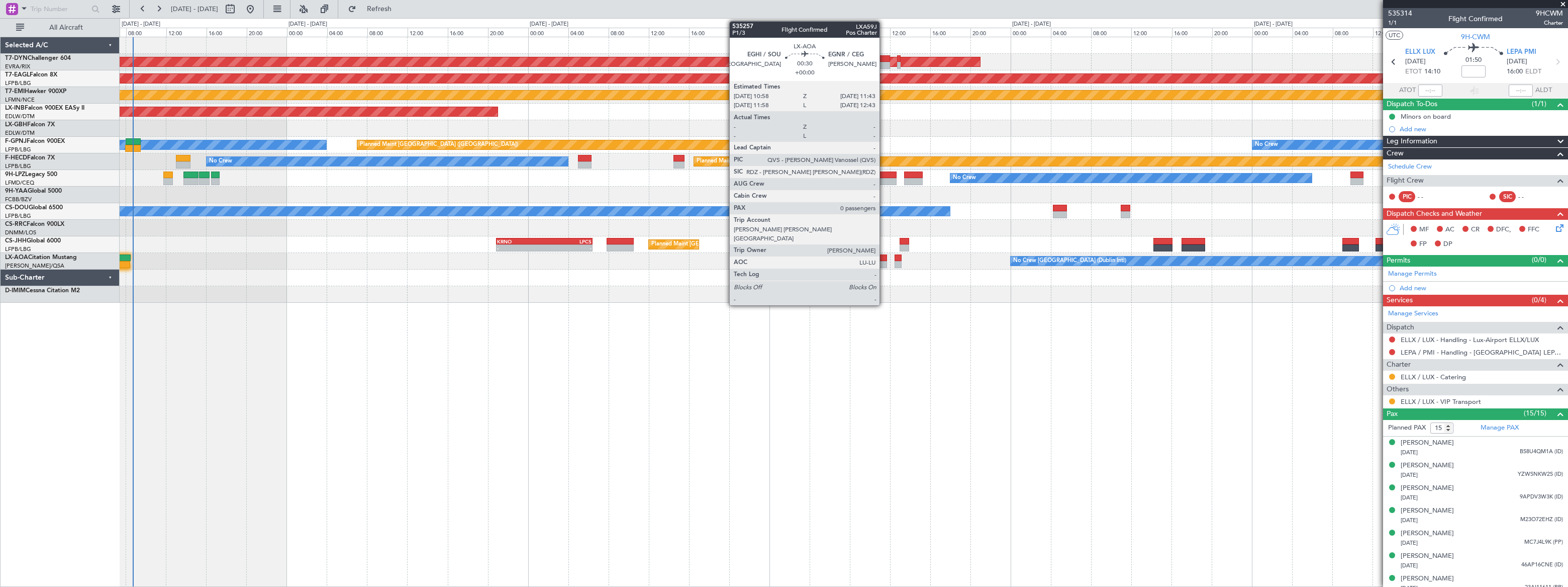
click at [884, 260] on div at bounding box center [883, 258] width 8 height 7
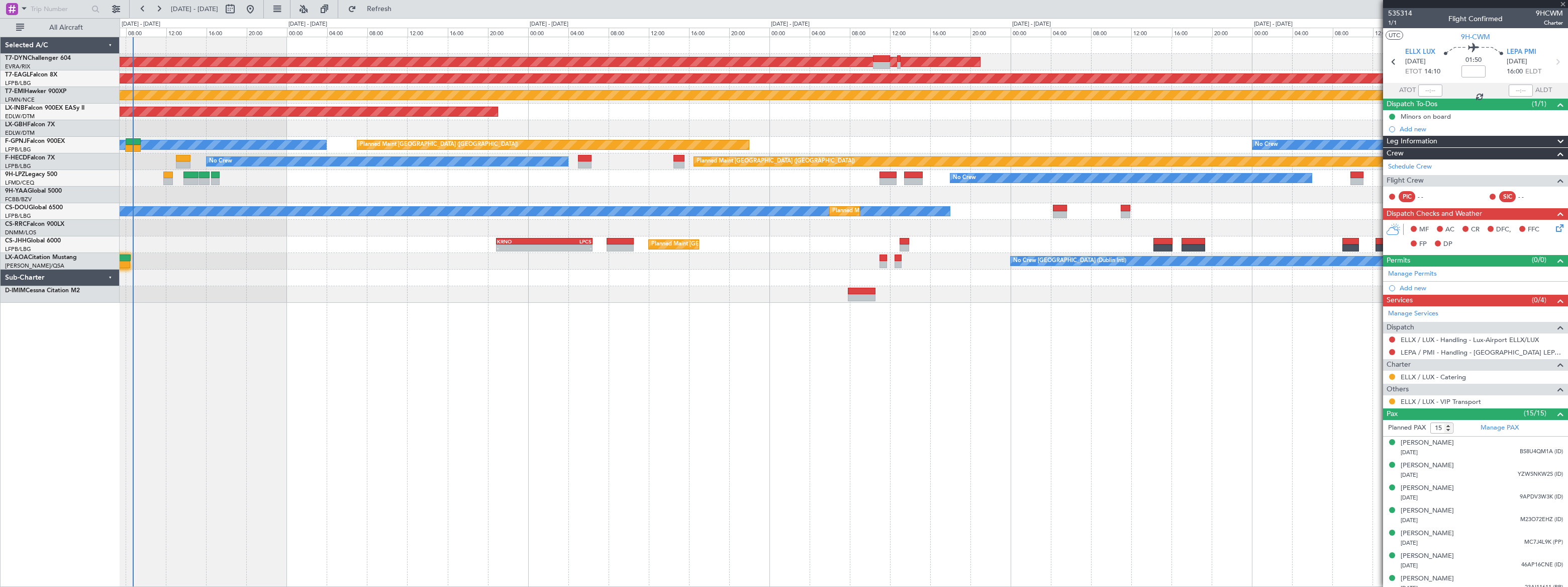
click at [882, 260] on div at bounding box center [883, 258] width 8 height 7
type input "0"
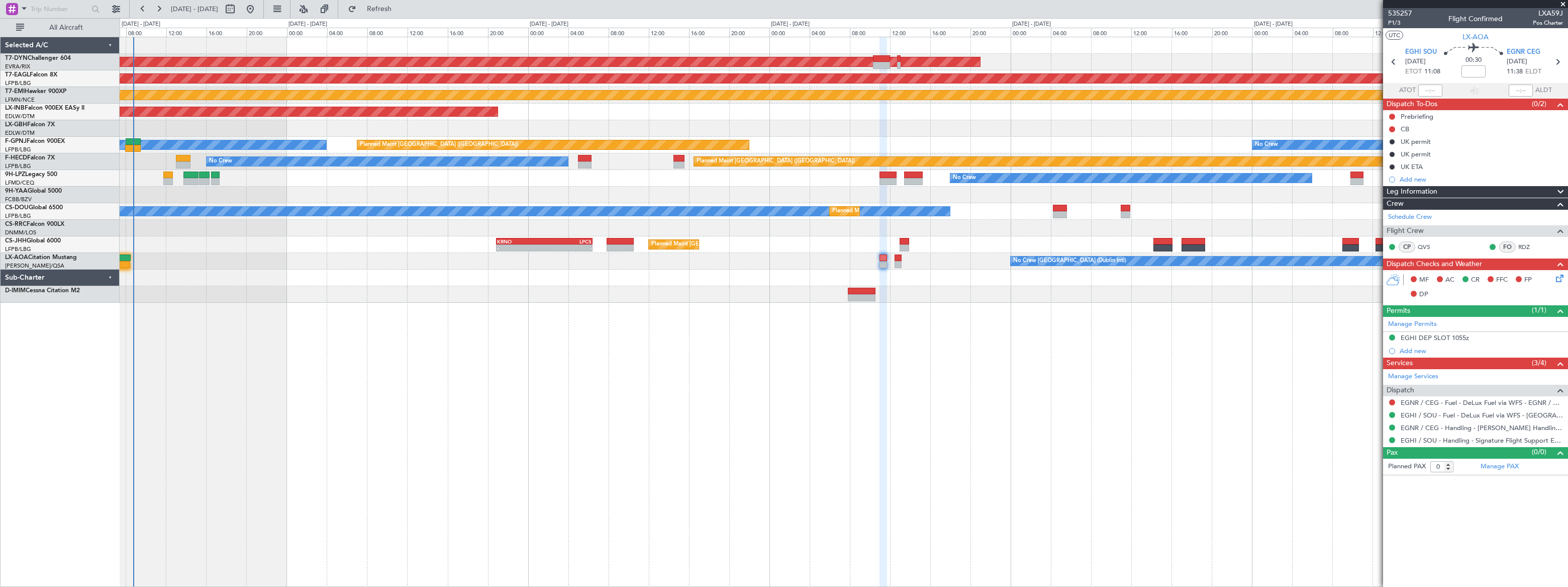
click at [711, 322] on div "AOG Maint Riga (Riga Intl) Grounded New York (Teterboro) Planned Maint Zurich U…" at bounding box center [844, 311] width 1448 height 550
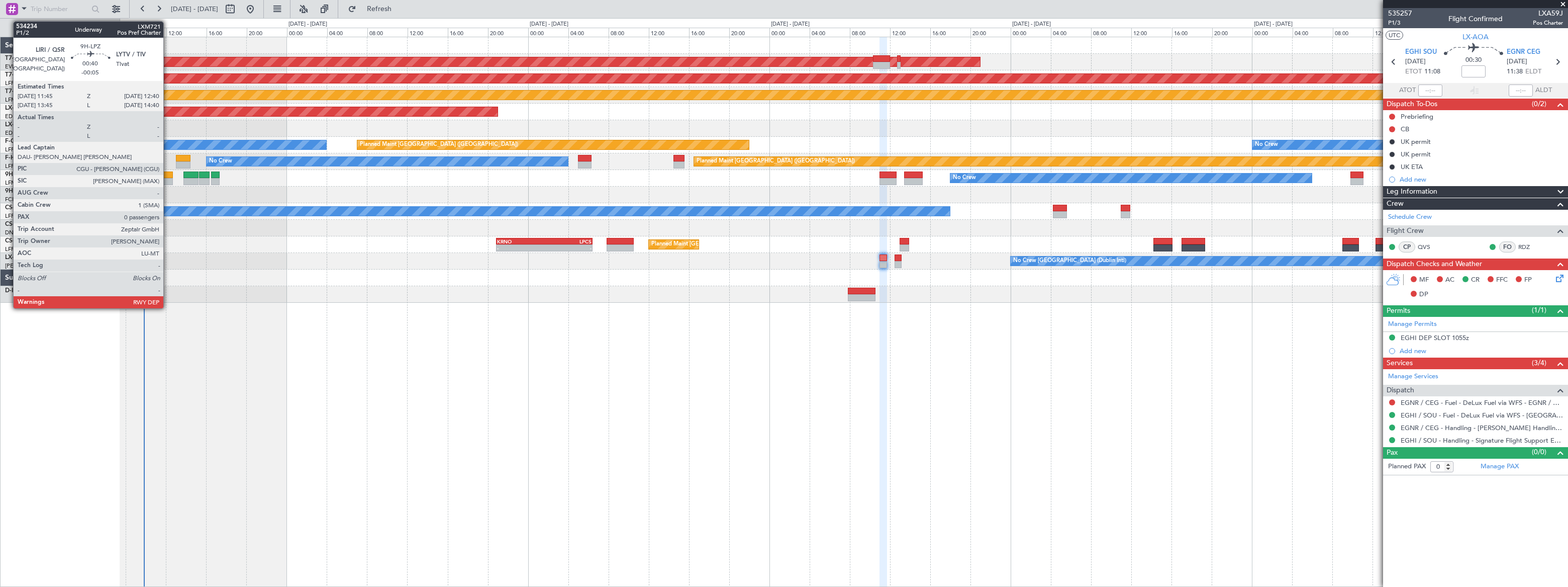
click at [168, 175] on div at bounding box center [168, 175] width 10 height 7
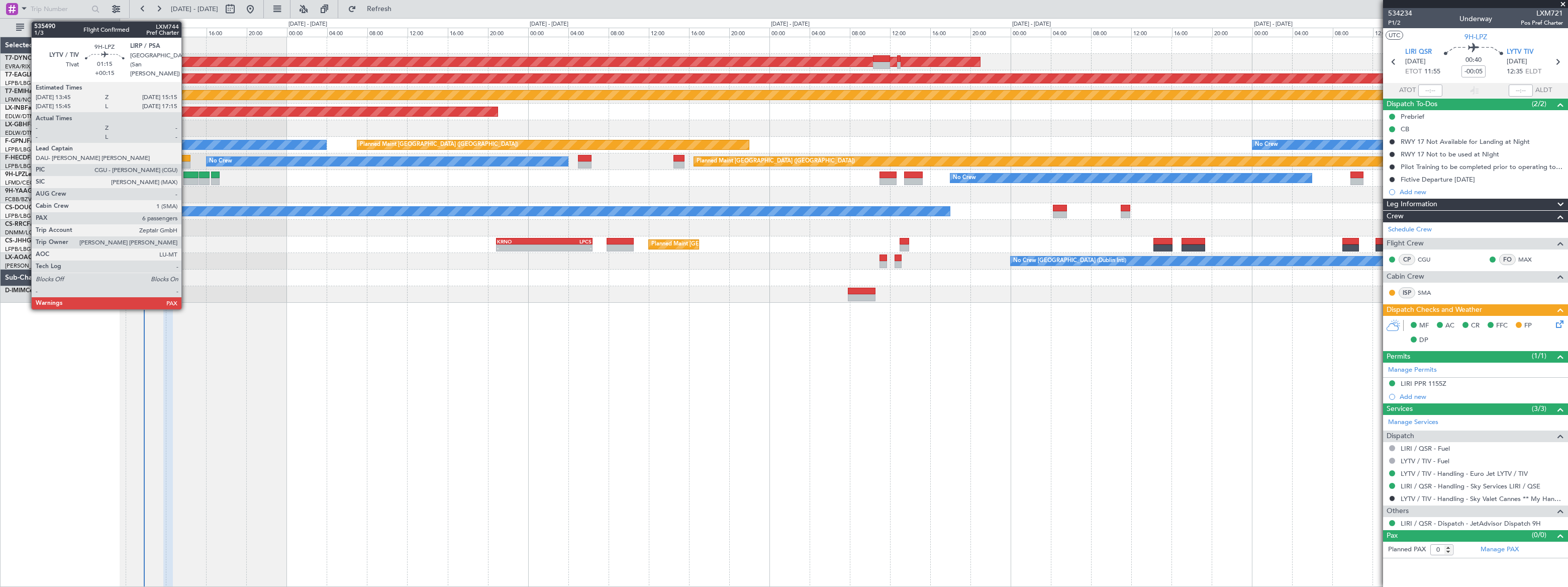
click at [186, 174] on div at bounding box center [191, 175] width 16 height 7
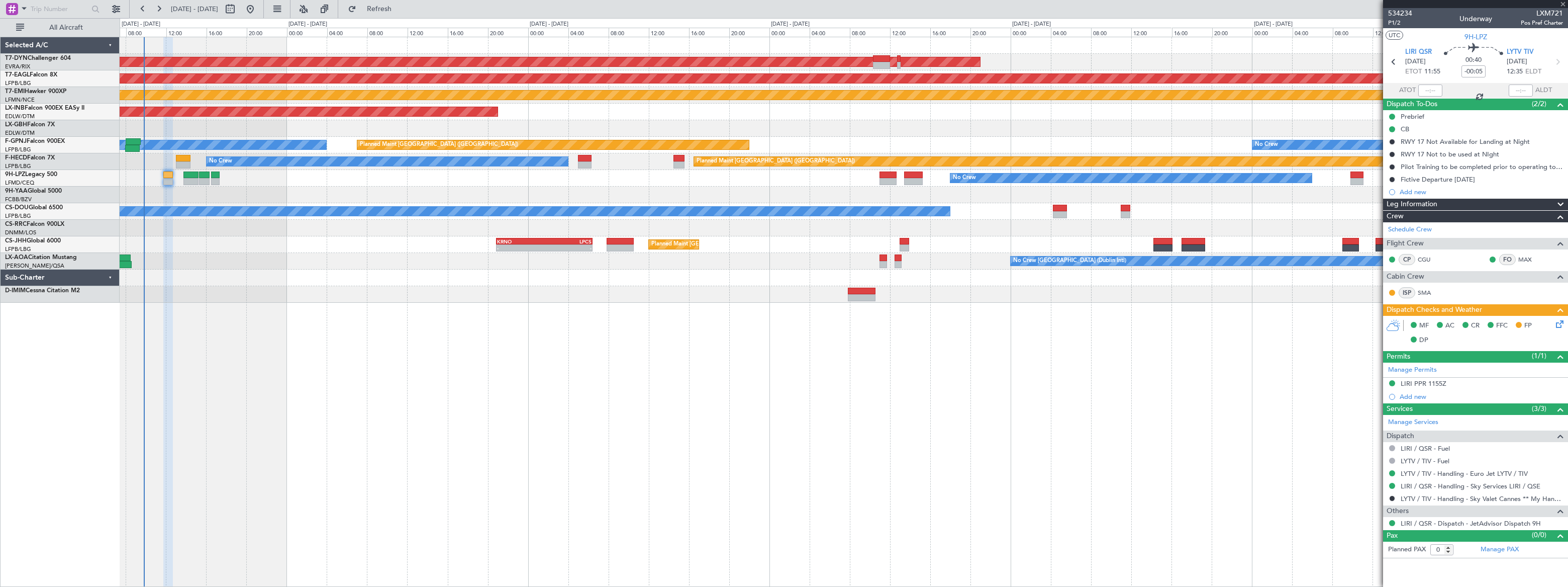
type input "+00:15"
type input "6"
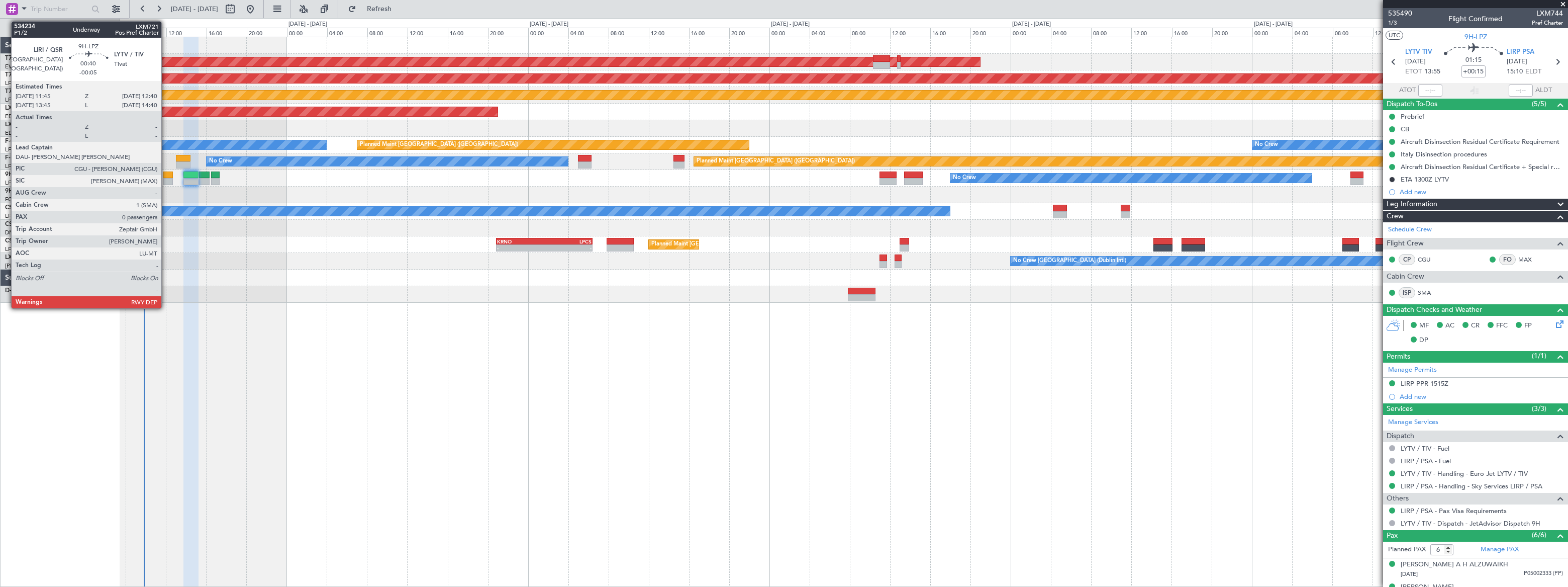
click at [166, 177] on div at bounding box center [168, 175] width 10 height 7
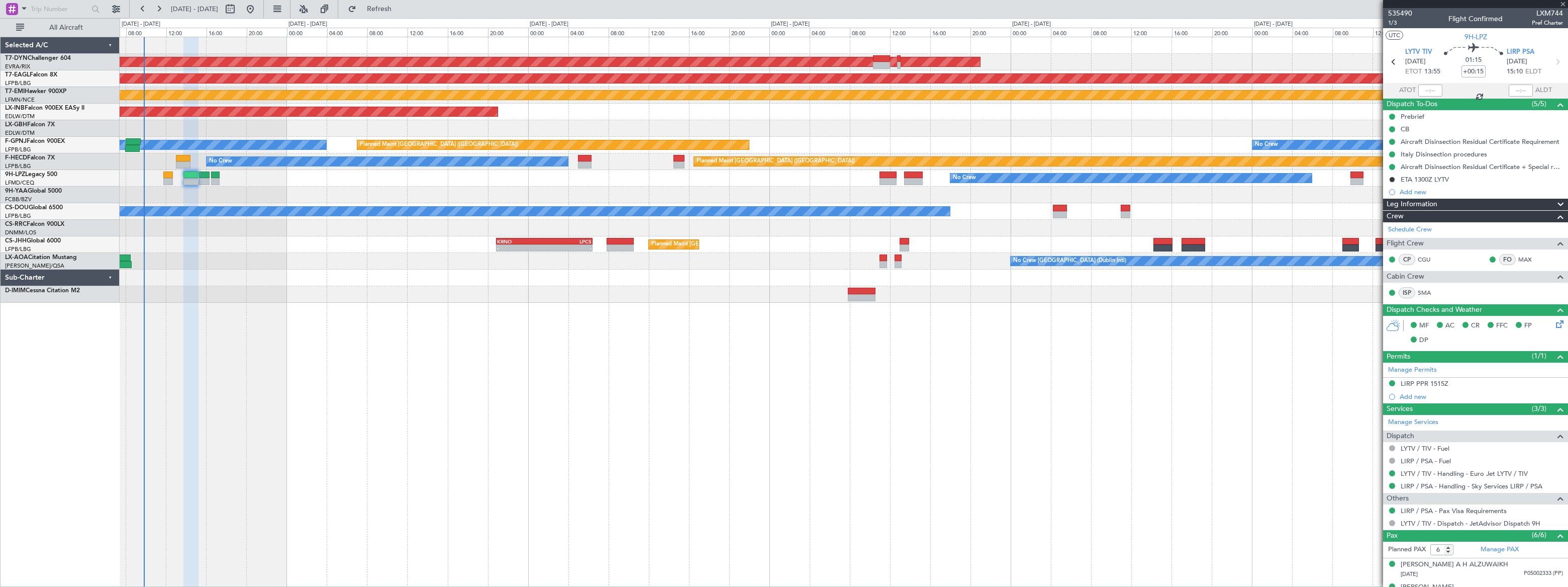
type input "-00:05"
type input "0"
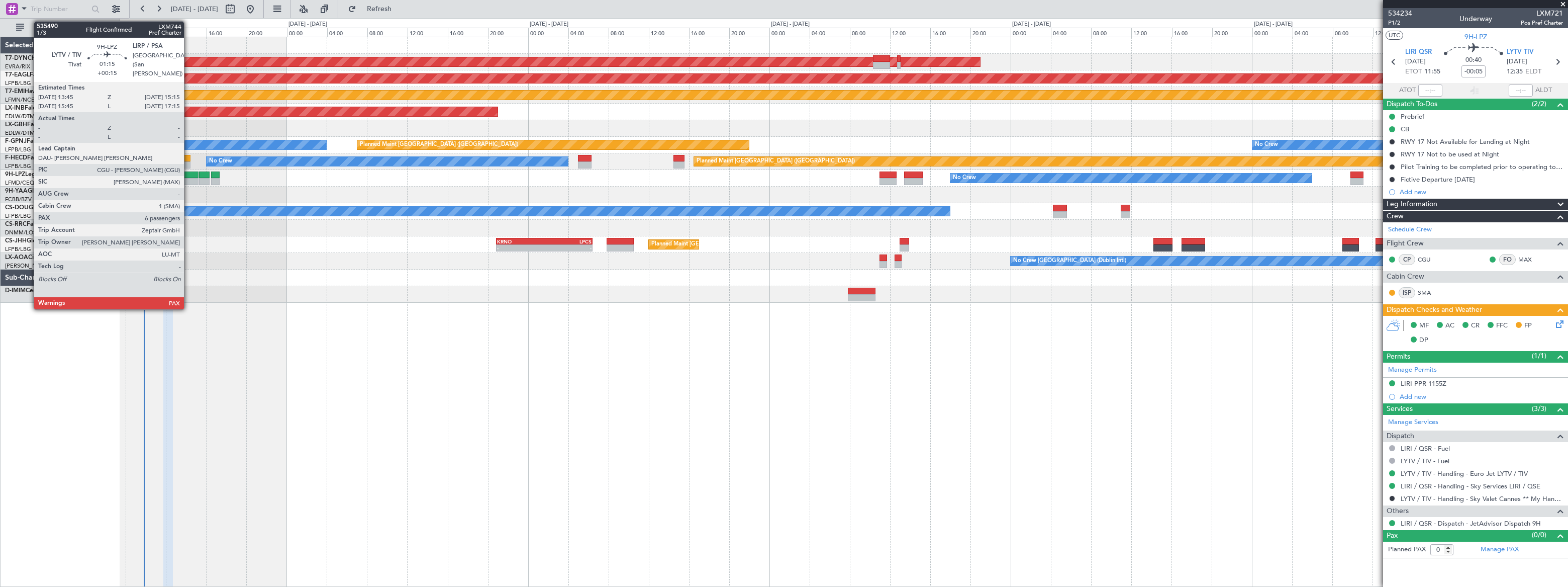
click at [189, 175] on div at bounding box center [191, 175] width 16 height 7
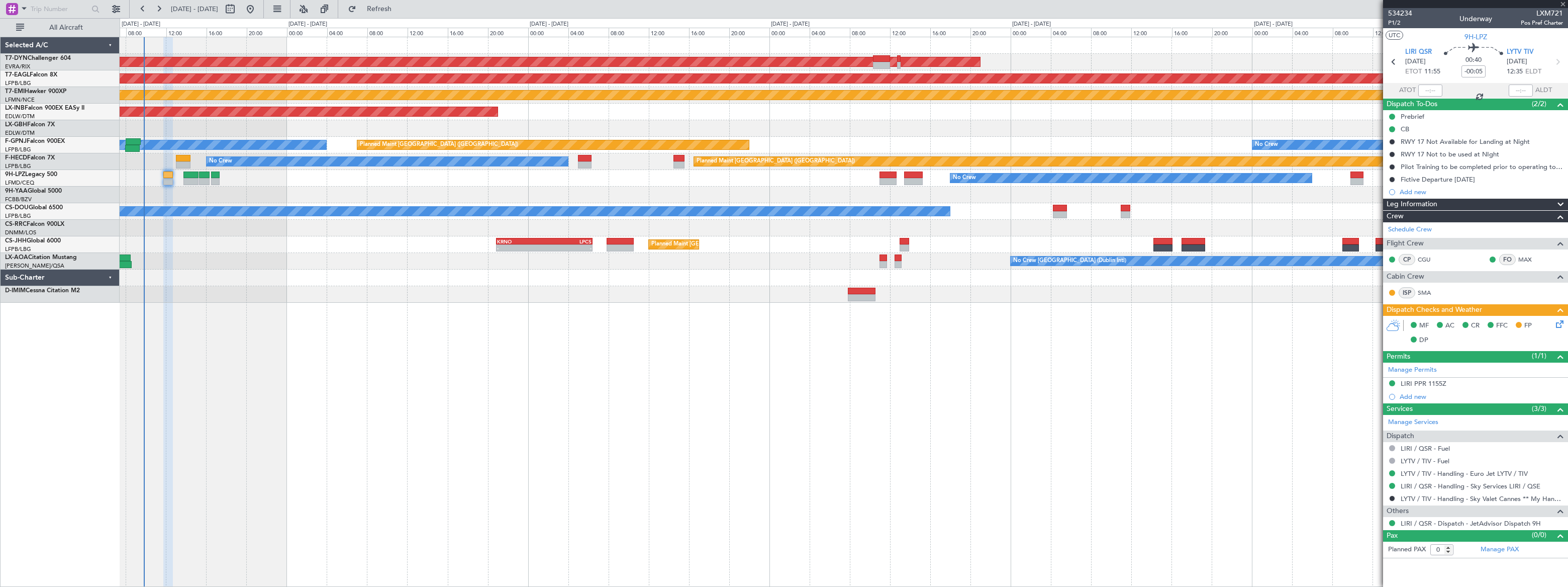
type input "+00:15"
type input "6"
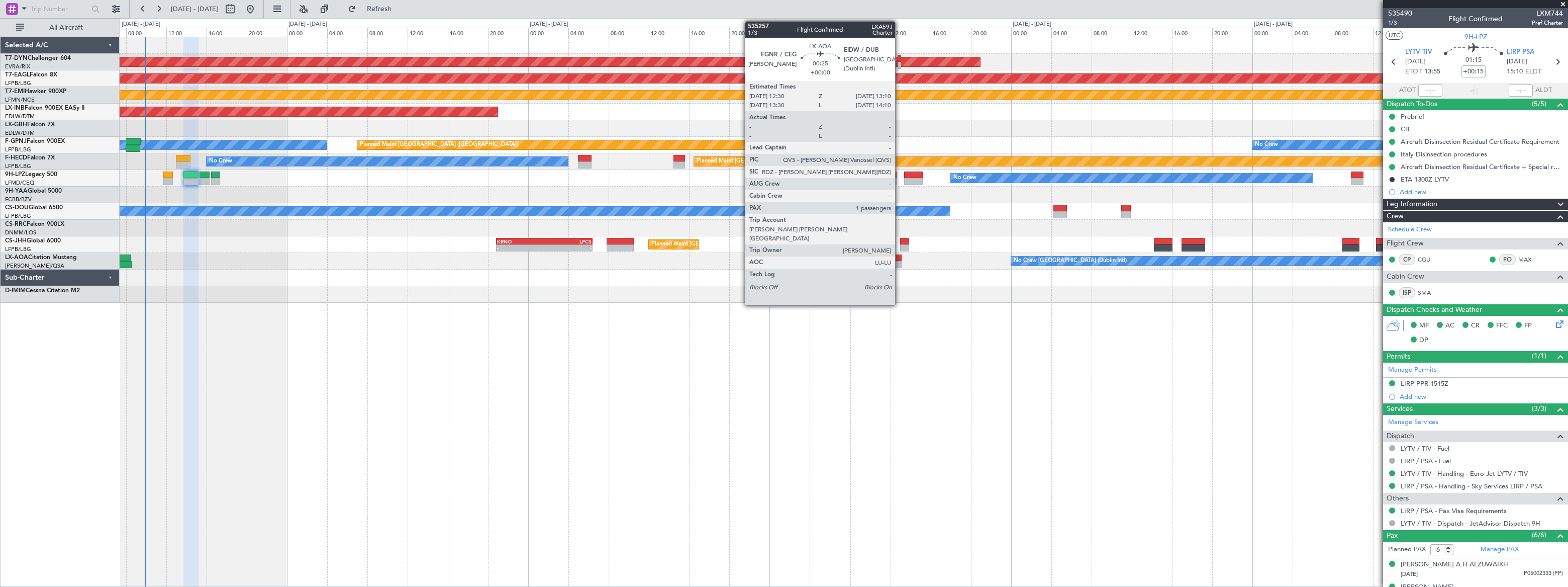
click at [900, 258] on div at bounding box center [898, 258] width 7 height 7
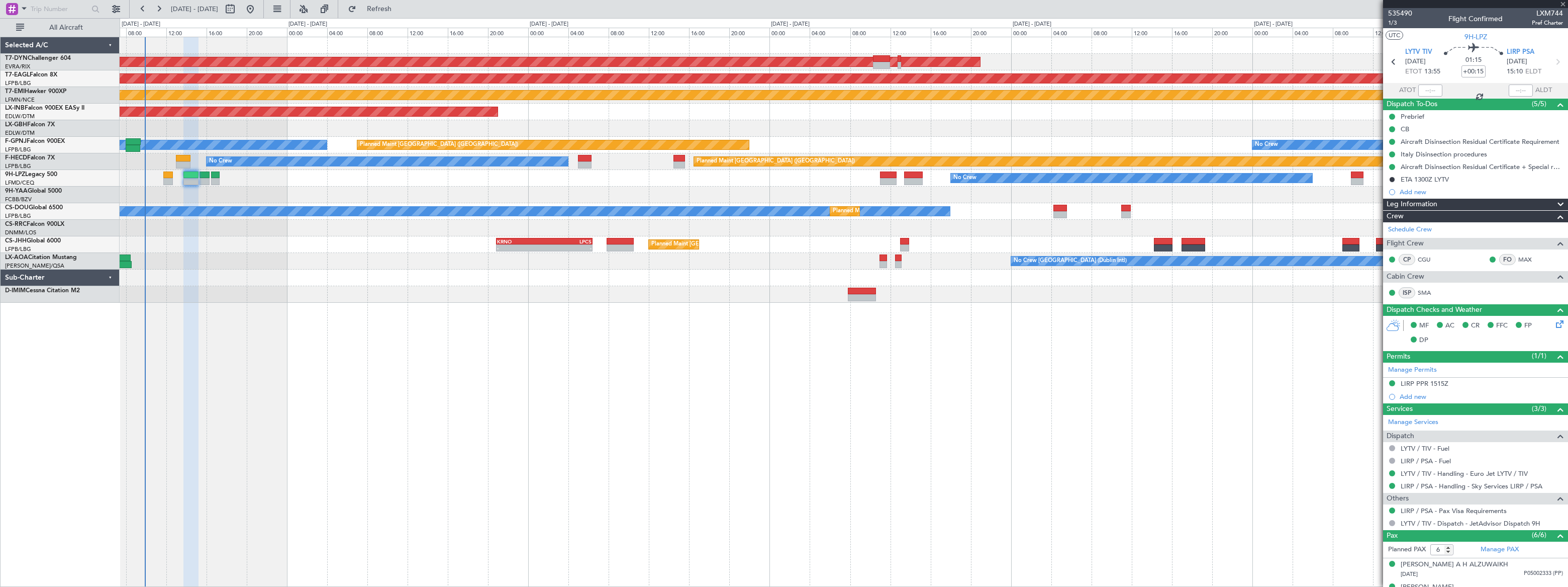
type input "1"
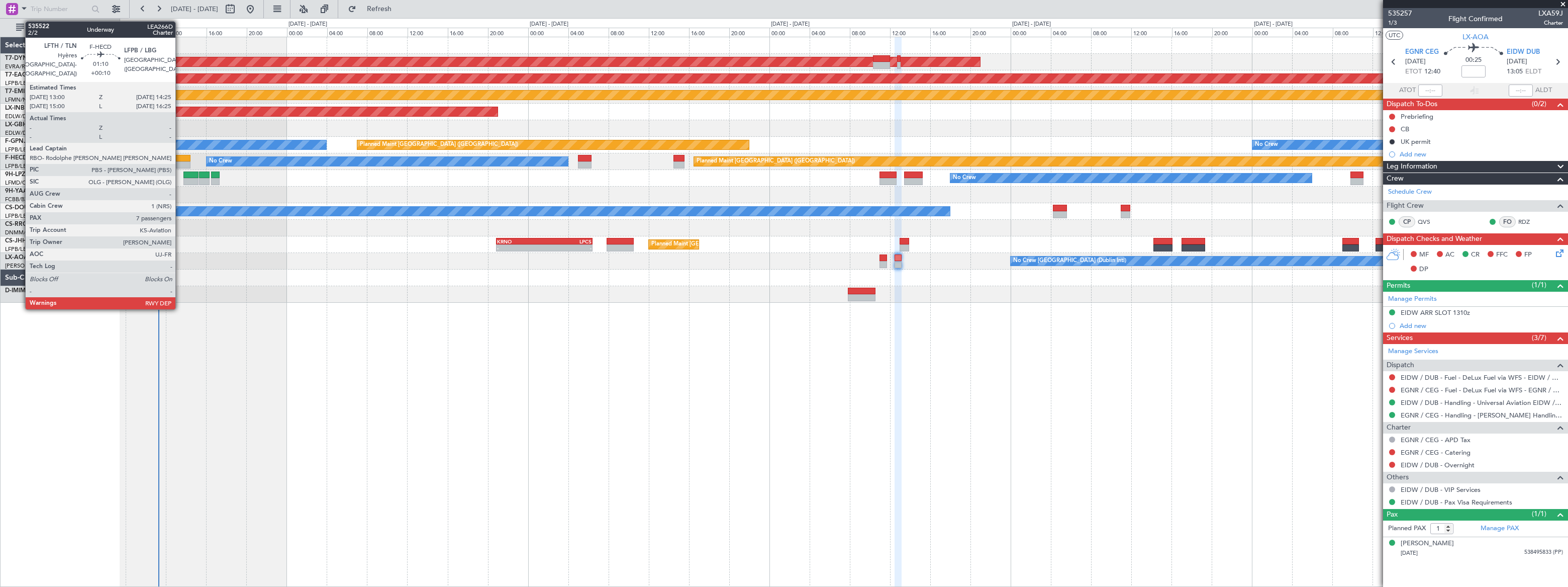
click at [180, 157] on div at bounding box center [183, 158] width 15 height 7
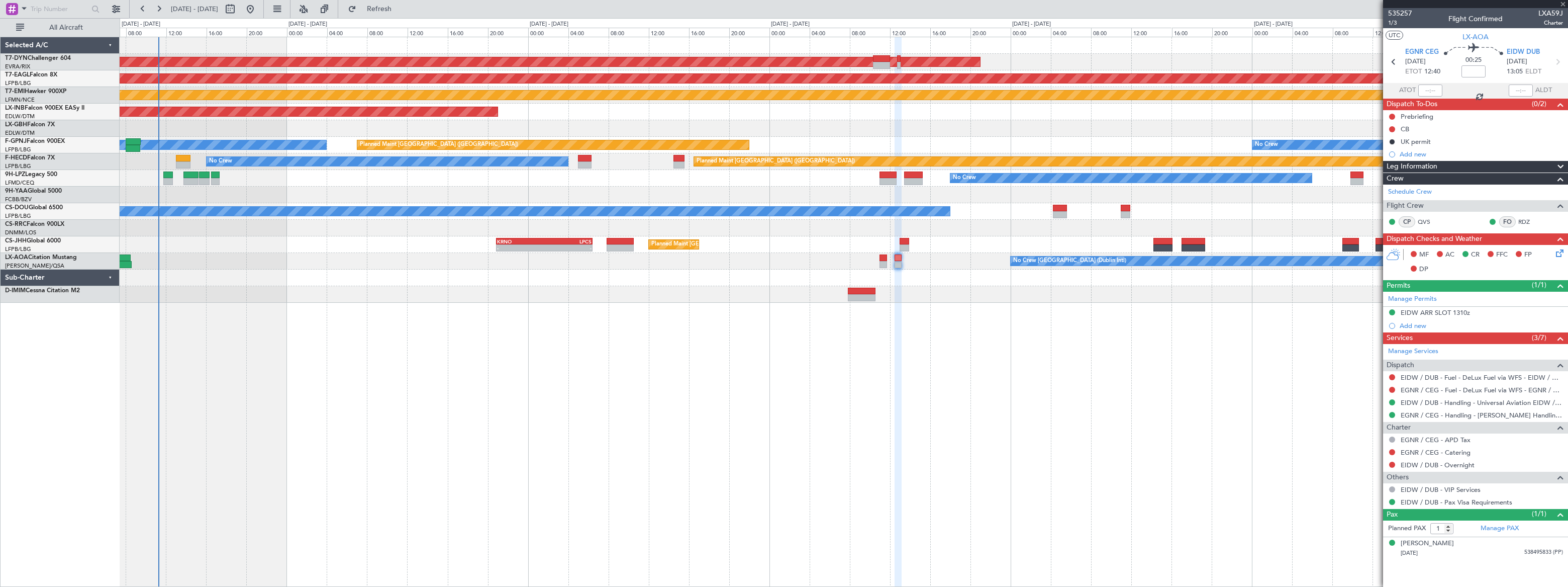
type input "+00:10"
type input "7"
